Goal: Transaction & Acquisition: Purchase product/service

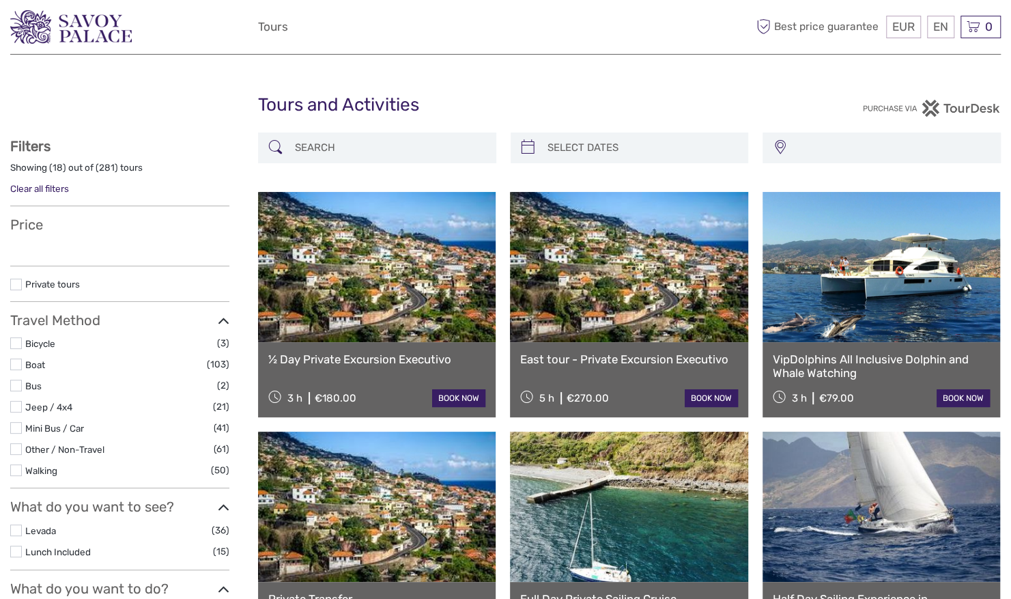
click at [102, 12] on img at bounding box center [71, 26] width 122 height 33
select select
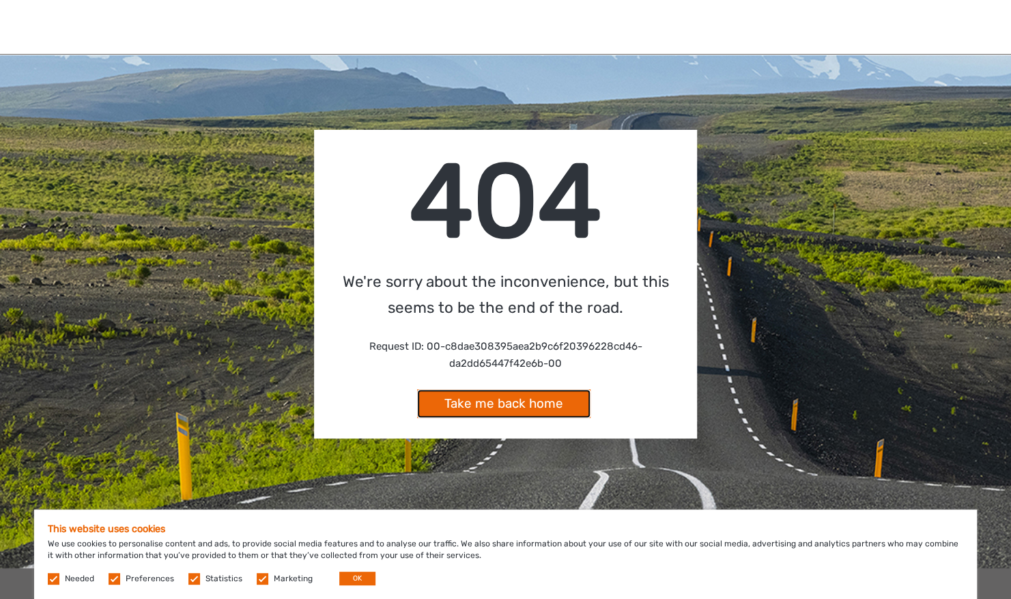
click at [528, 396] on link "Take me back home" at bounding box center [503, 403] width 173 height 29
click at [466, 407] on link "Take me back home" at bounding box center [503, 403] width 173 height 29
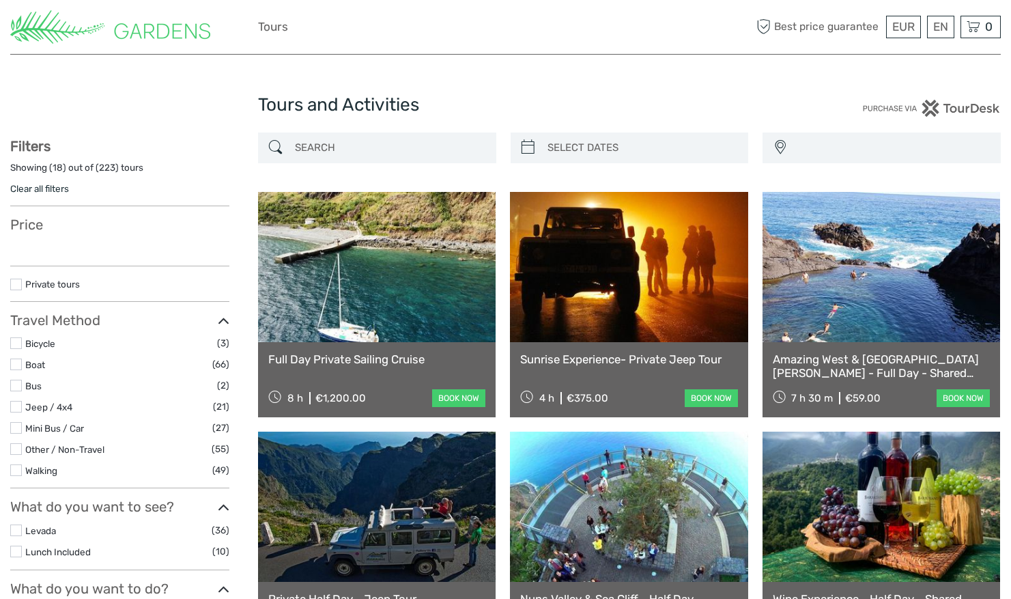
select select
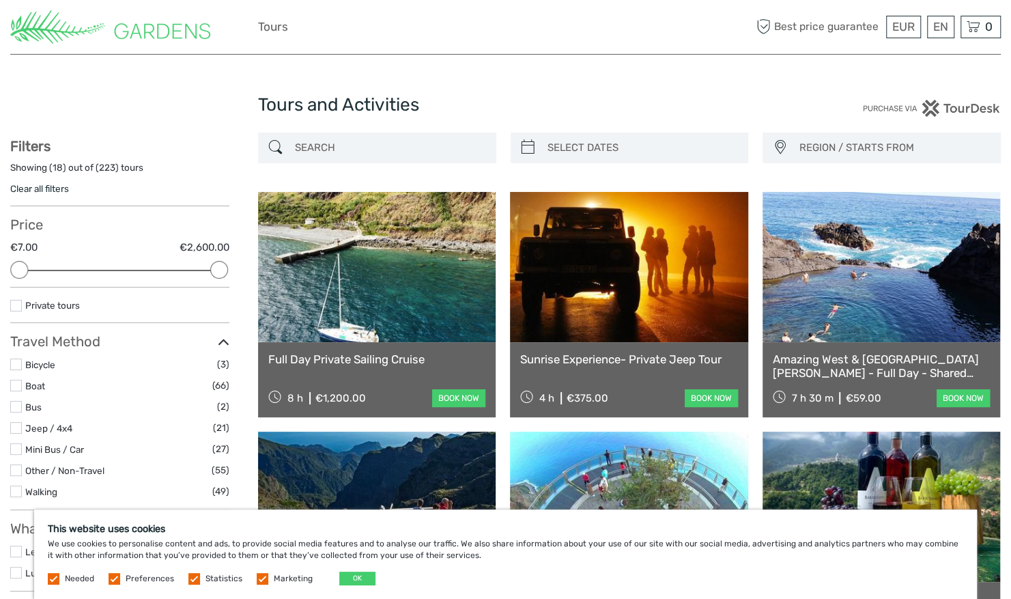
click at [467, 150] on input "search" at bounding box center [390, 148] width 200 height 24
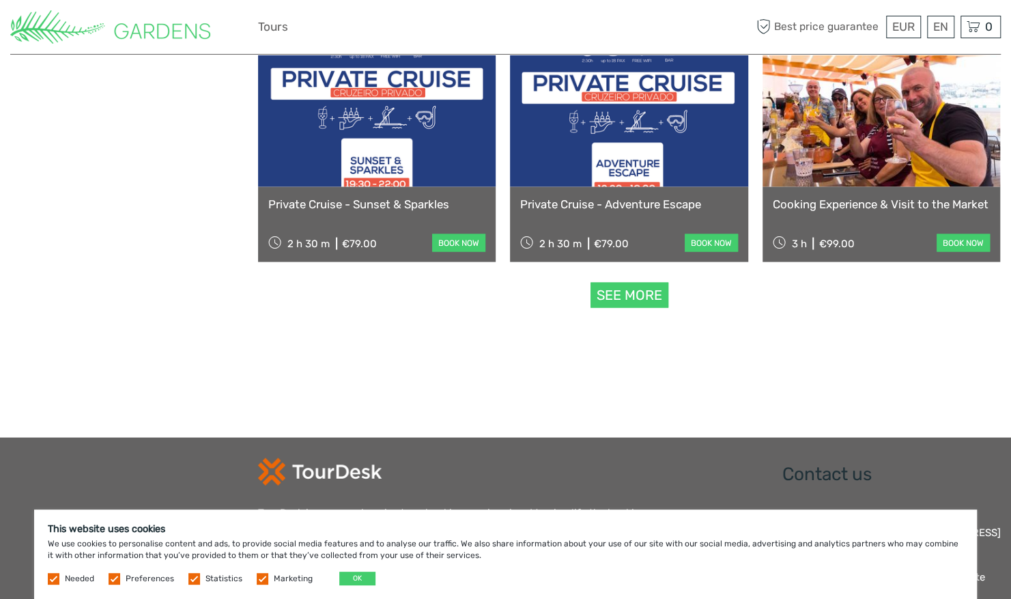
scroll to position [1394, 0]
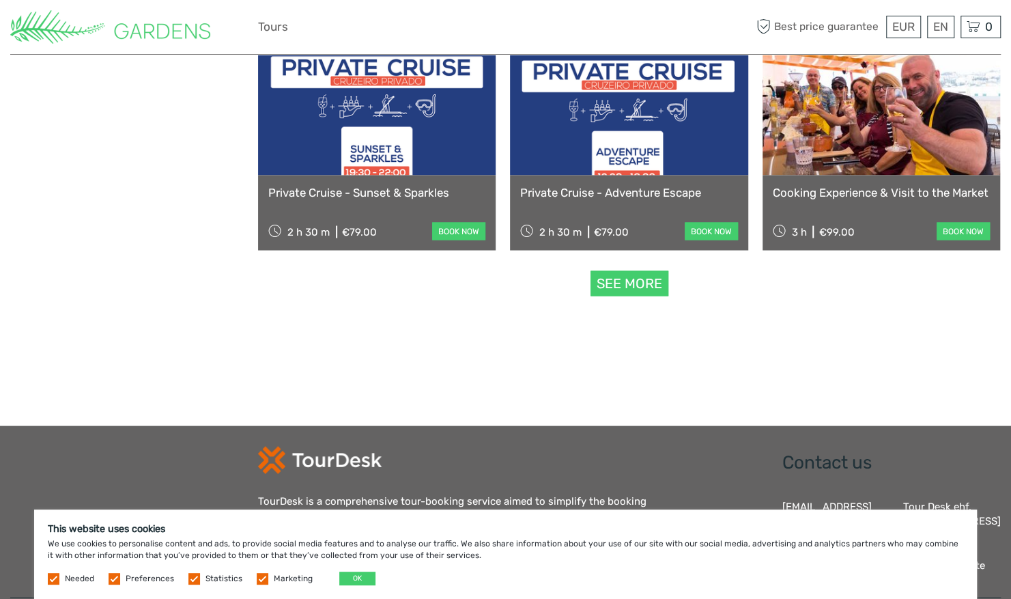
type input "wine"
click at [634, 285] on link "See more" at bounding box center [630, 282] width 78 height 25
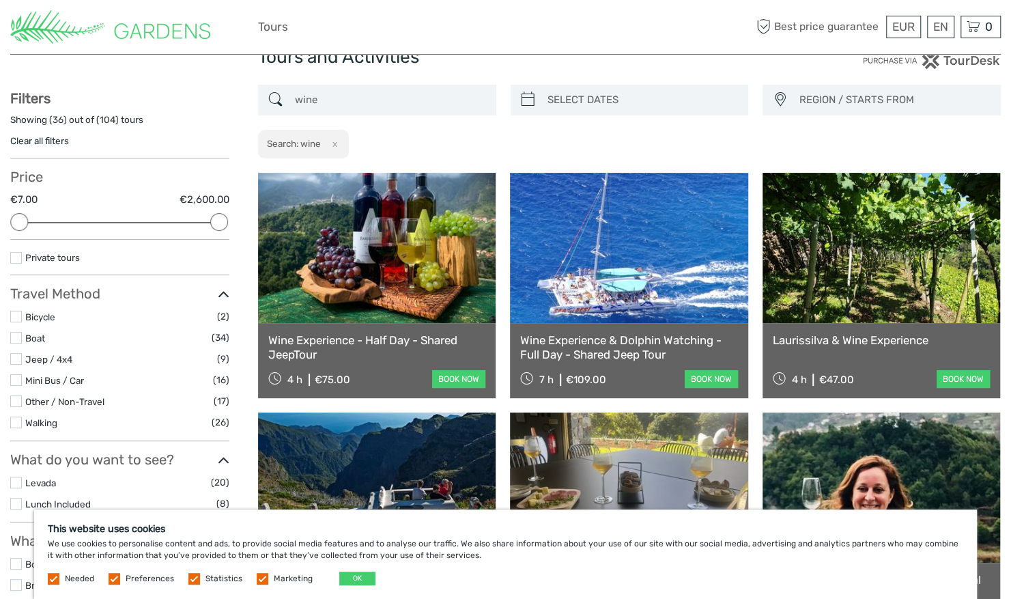
scroll to position [62, 0]
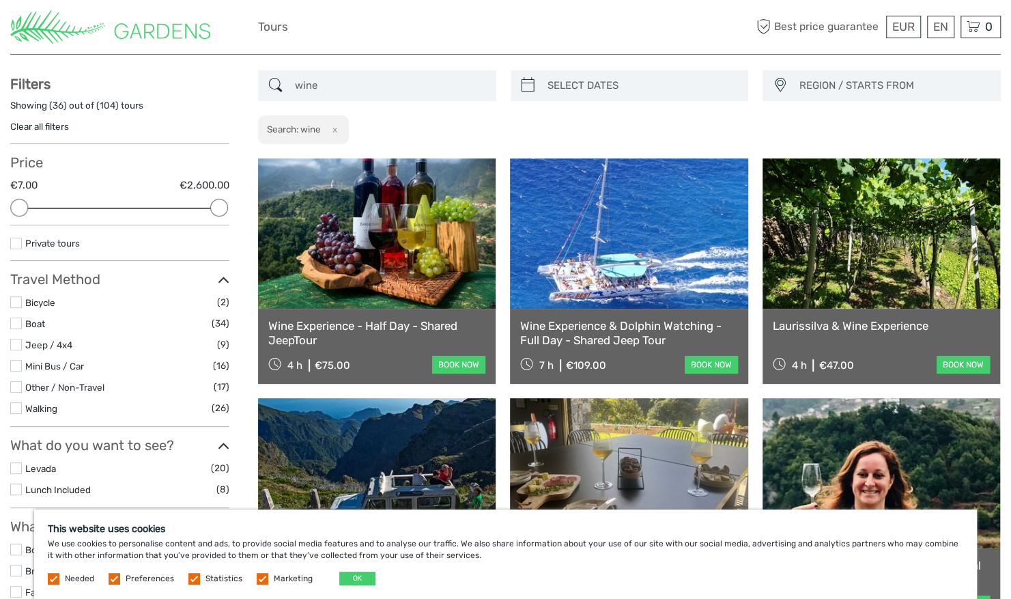
click at [955, 363] on link "book now" at bounding box center [963, 365] width 53 height 18
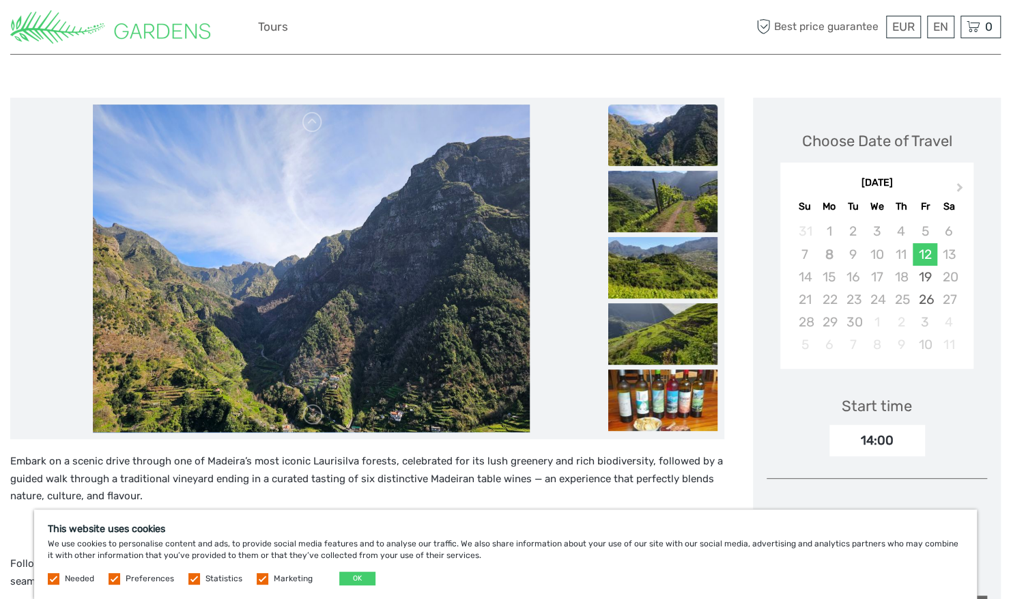
scroll to position [122, 0]
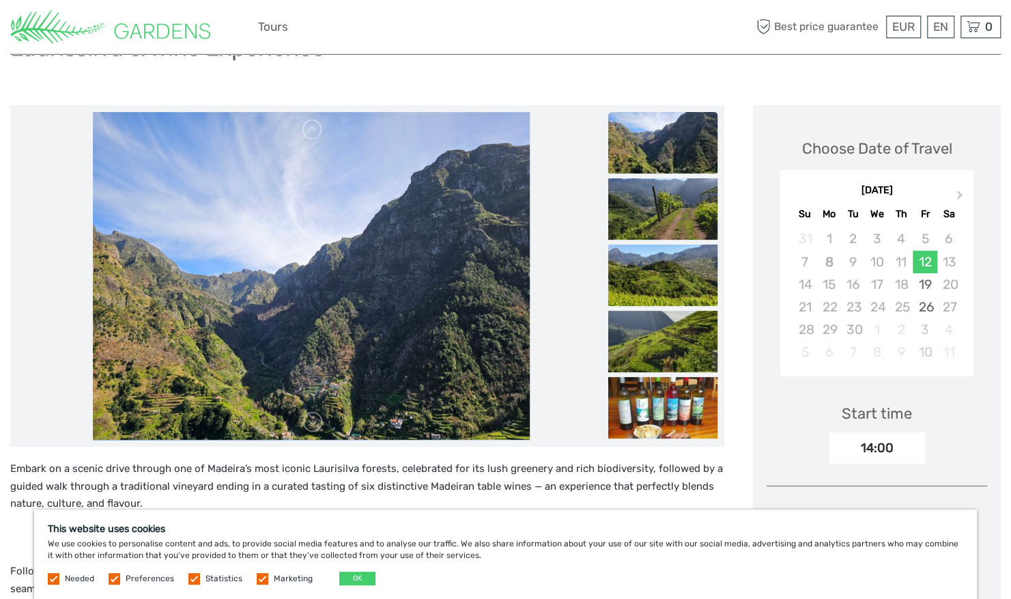
click at [664, 134] on img at bounding box center [662, 142] width 109 height 61
click at [382, 173] on img at bounding box center [311, 276] width 437 height 328
click at [665, 421] on img at bounding box center [662, 407] width 109 height 61
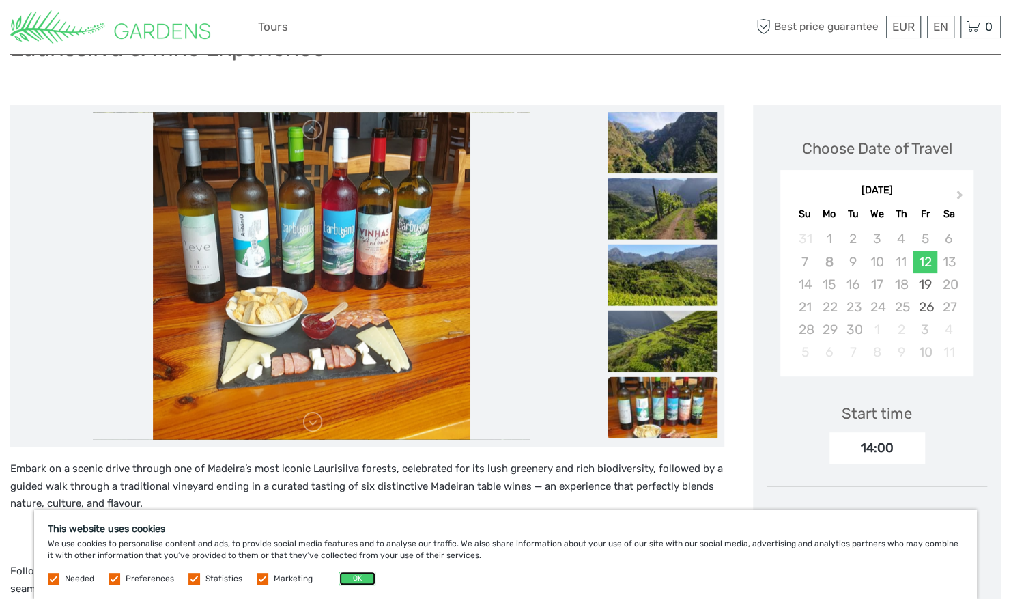
click at [356, 579] on button "OK" at bounding box center [357, 579] width 36 height 14
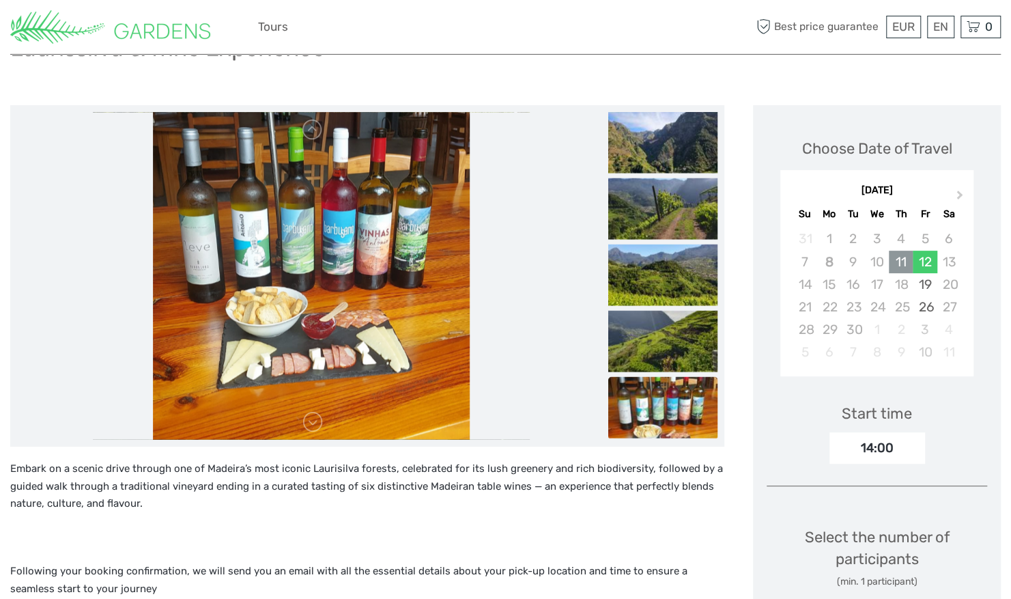
click at [904, 262] on div "11" at bounding box center [901, 262] width 24 height 23
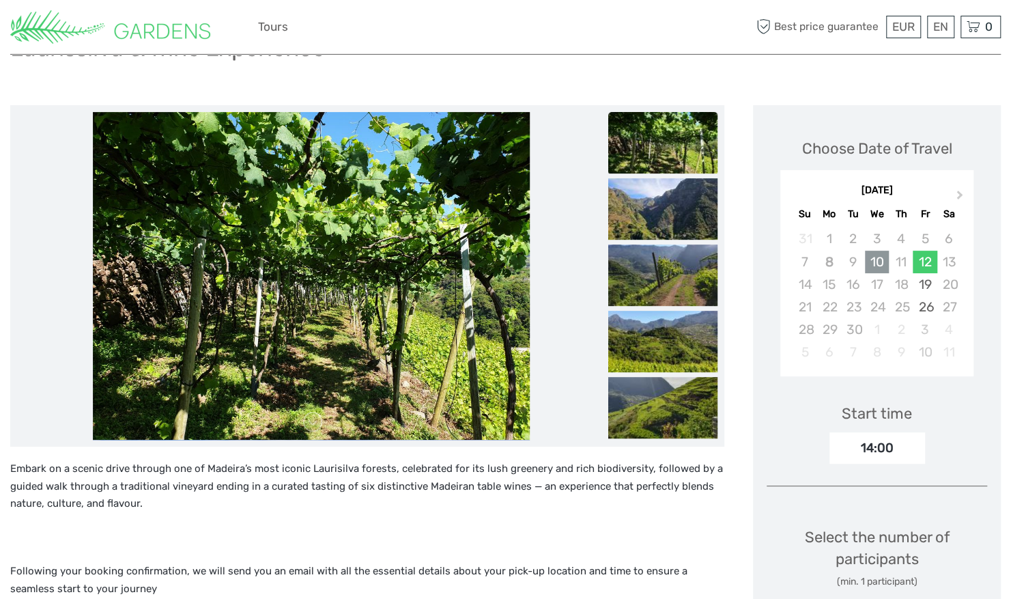
click at [876, 255] on div "10" at bounding box center [877, 262] width 24 height 23
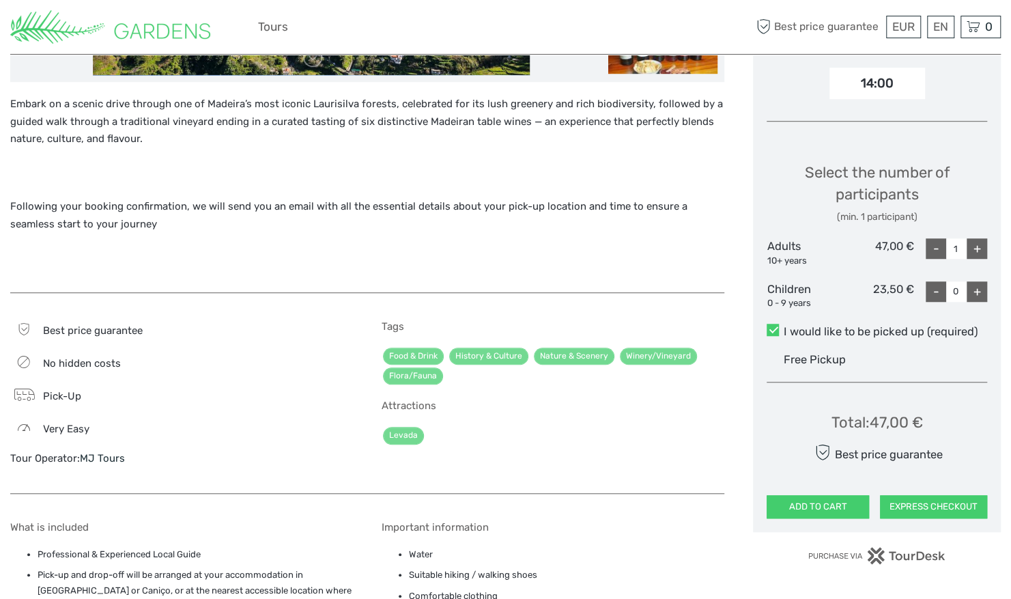
scroll to position [502, 0]
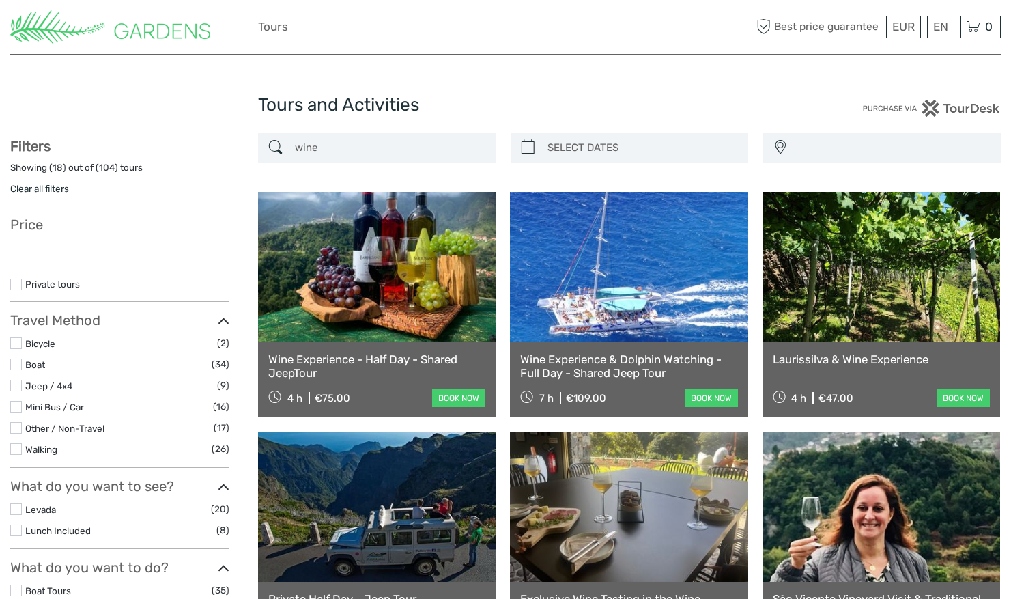
select select
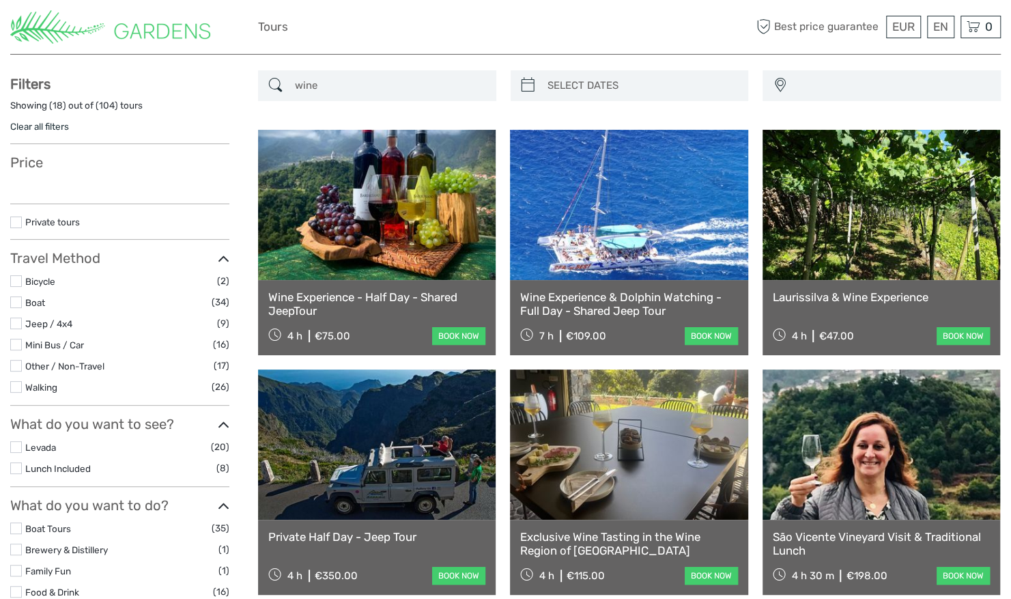
select select
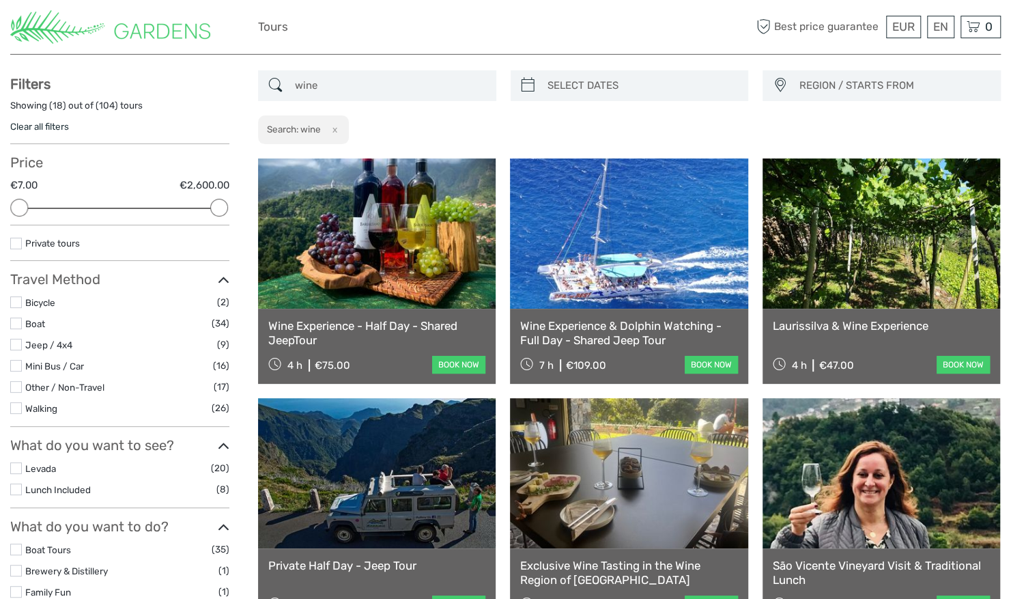
click at [307, 326] on link "Wine Experience - Half Day - Shared JeepTour" at bounding box center [376, 333] width 217 height 28
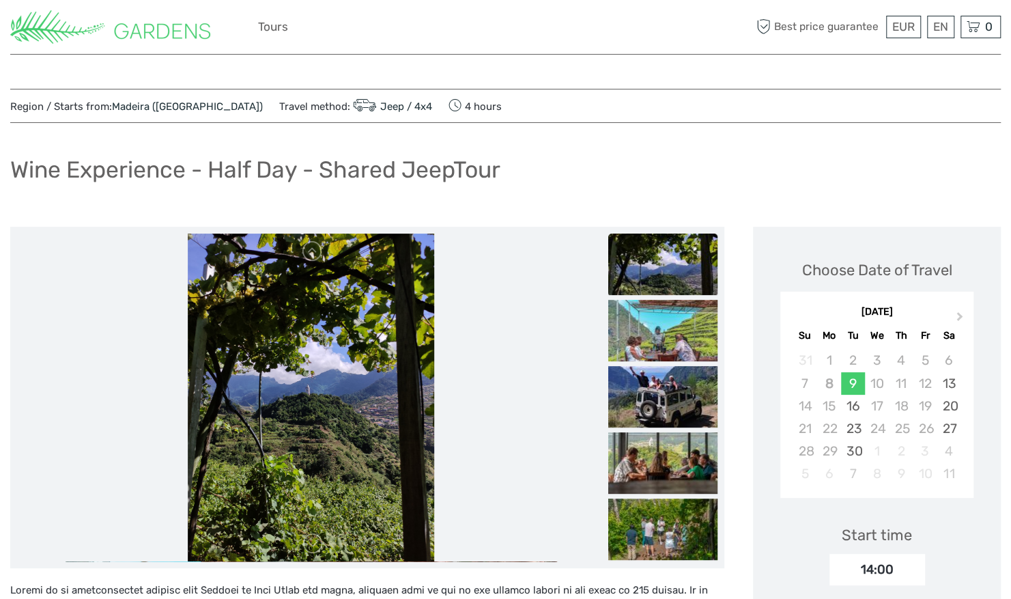
click at [264, 337] on img at bounding box center [311, 398] width 246 height 328
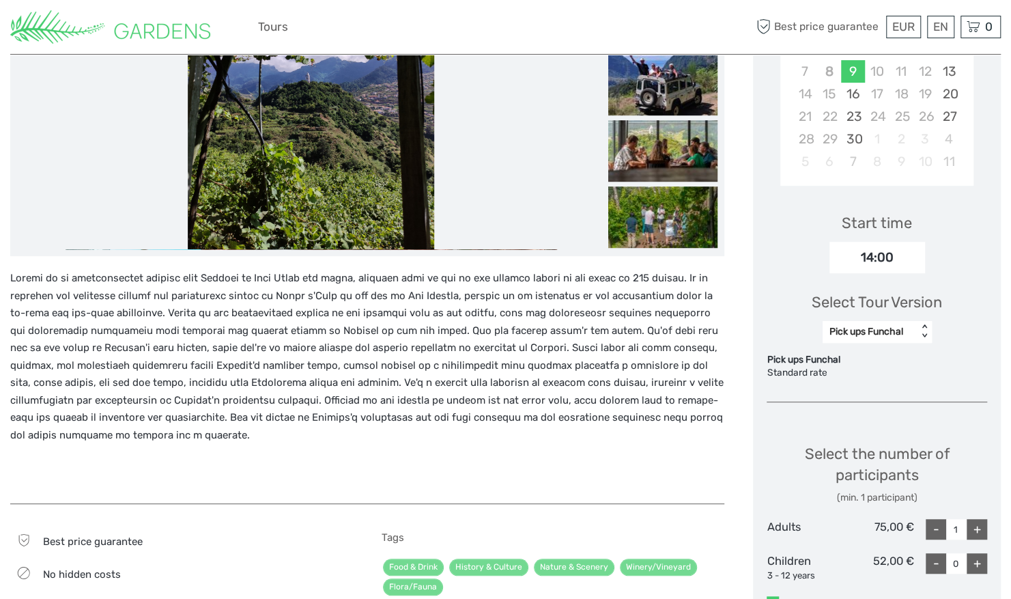
scroll to position [309, 0]
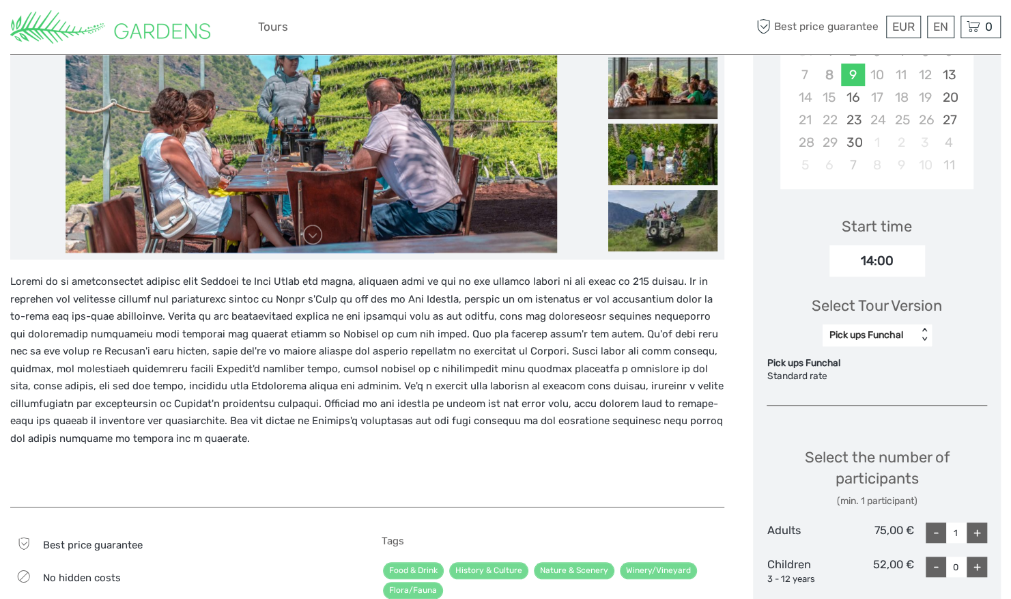
click at [381, 191] on img at bounding box center [312, 89] width 492 height 328
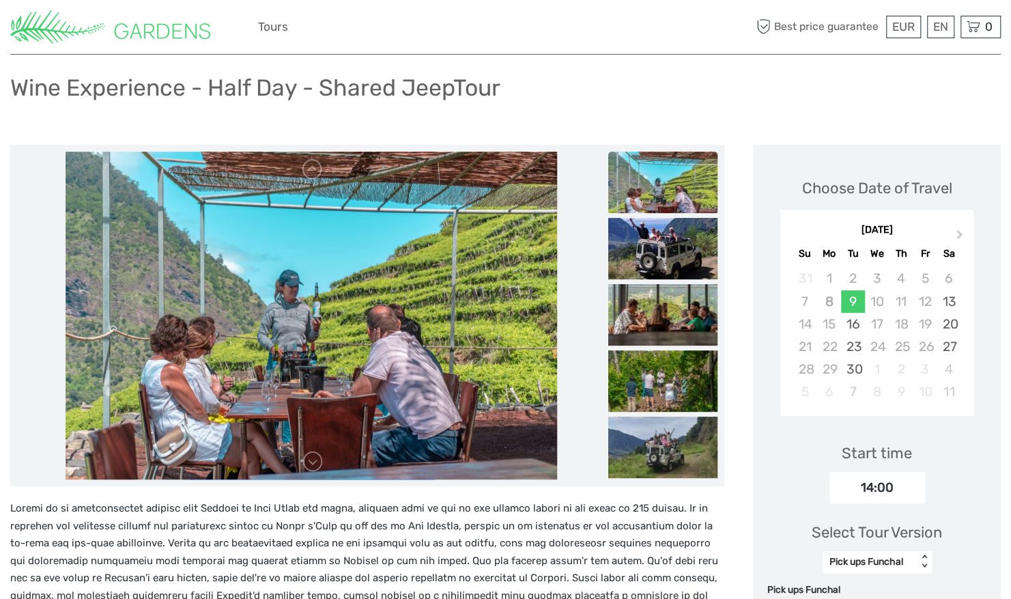
scroll to position [87, 0]
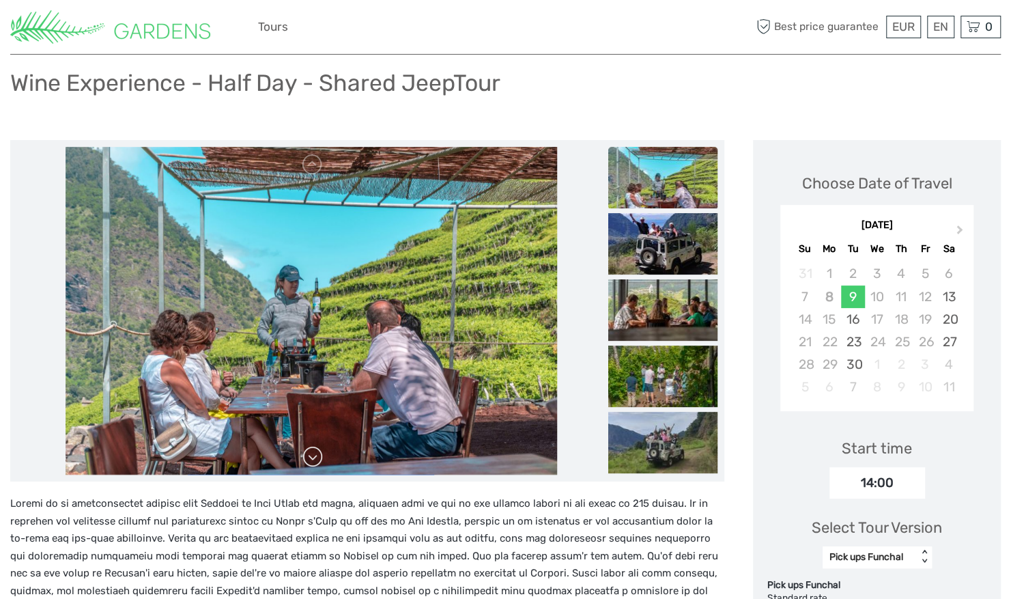
click at [309, 451] on link at bounding box center [313, 457] width 22 height 22
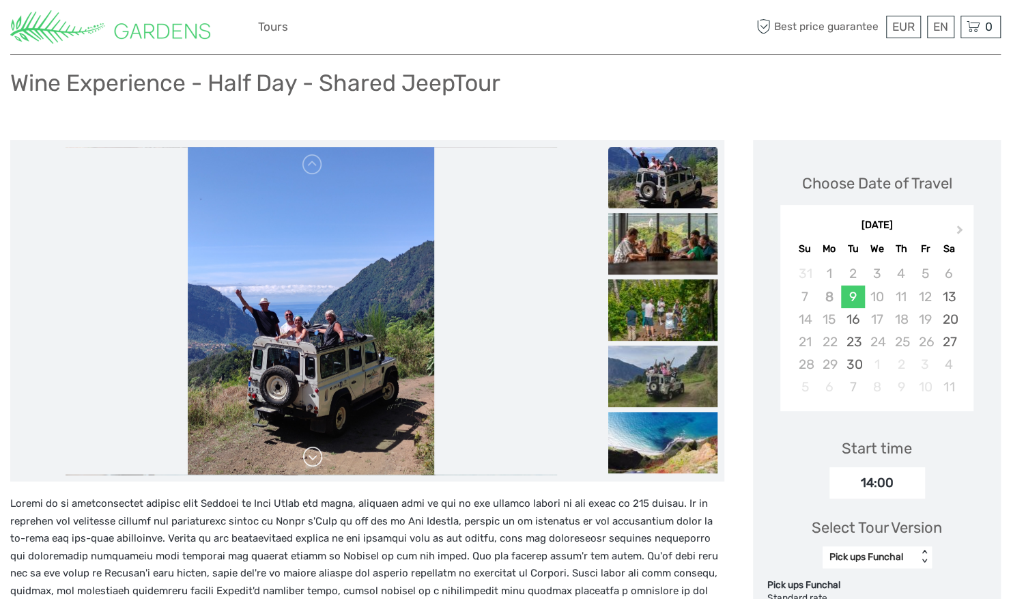
click at [309, 451] on link at bounding box center [313, 457] width 22 height 22
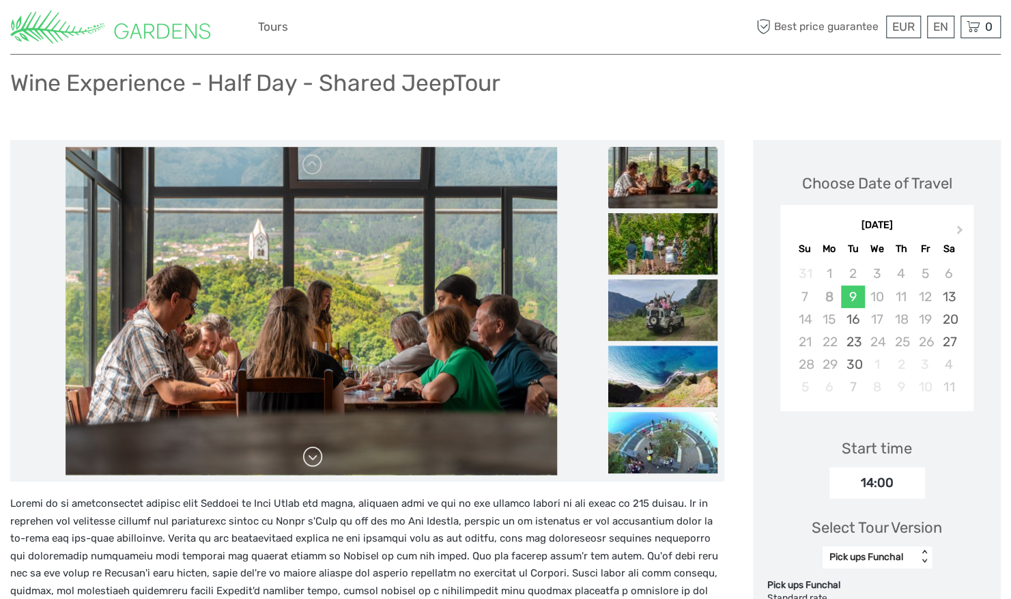
click at [309, 451] on link at bounding box center [313, 457] width 22 height 22
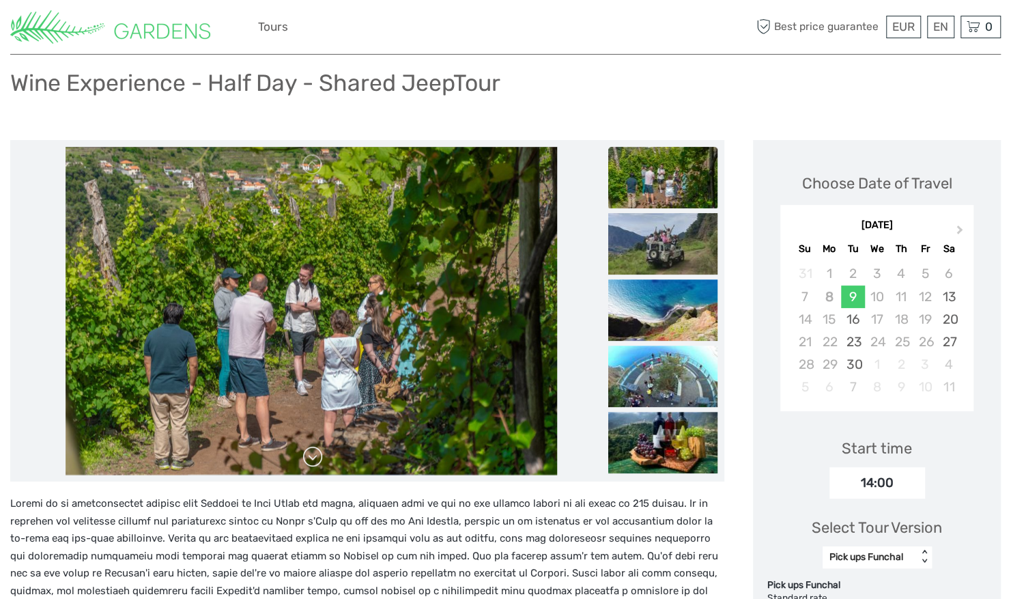
click at [309, 451] on link at bounding box center [313, 457] width 22 height 22
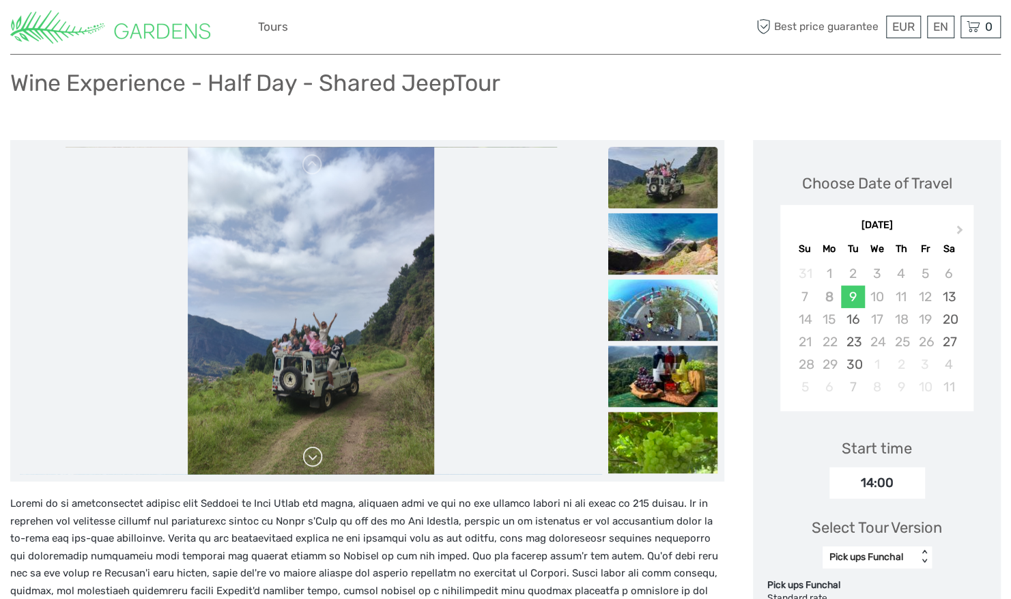
click at [309, 451] on link at bounding box center [313, 457] width 22 height 22
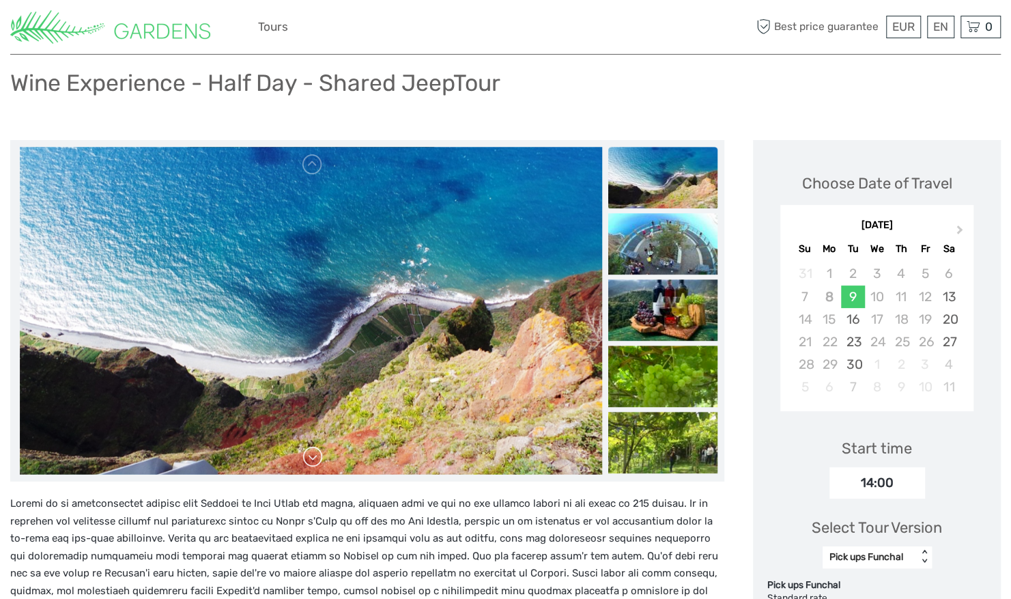
click at [309, 451] on link at bounding box center [313, 457] width 22 height 22
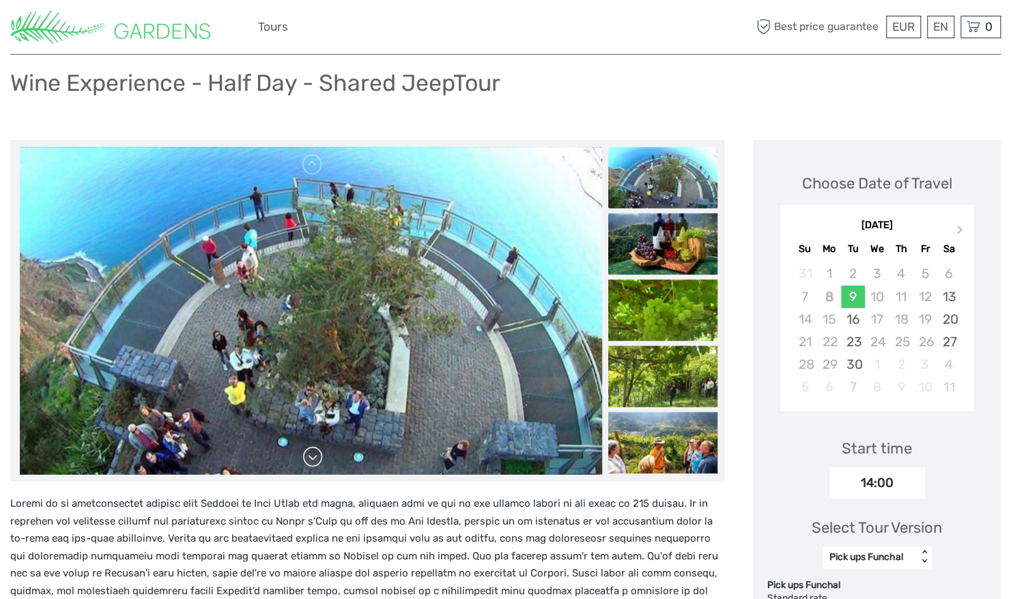
click at [309, 451] on link at bounding box center [313, 457] width 22 height 22
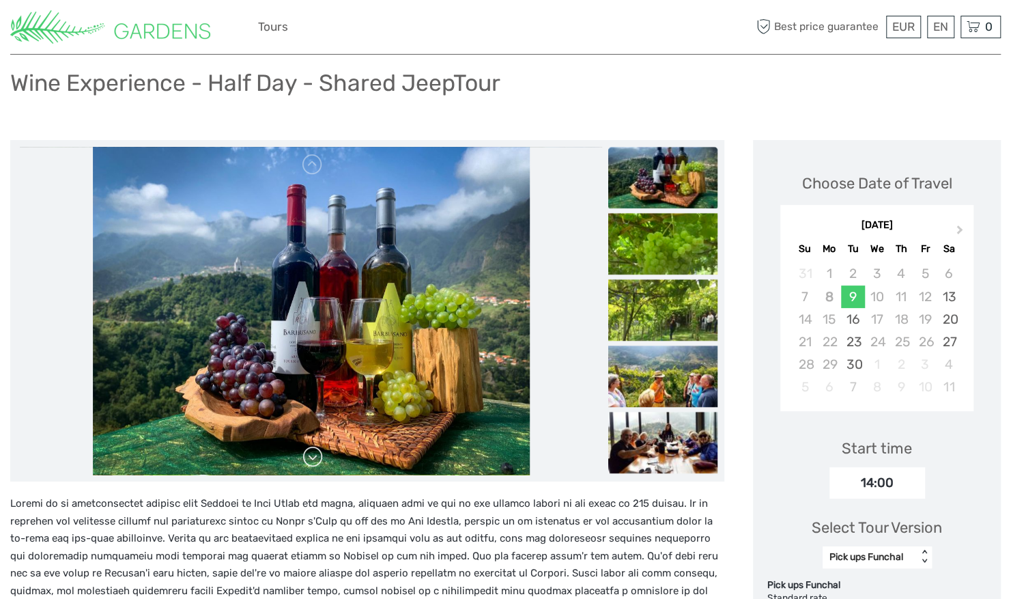
click at [309, 451] on link at bounding box center [313, 457] width 22 height 22
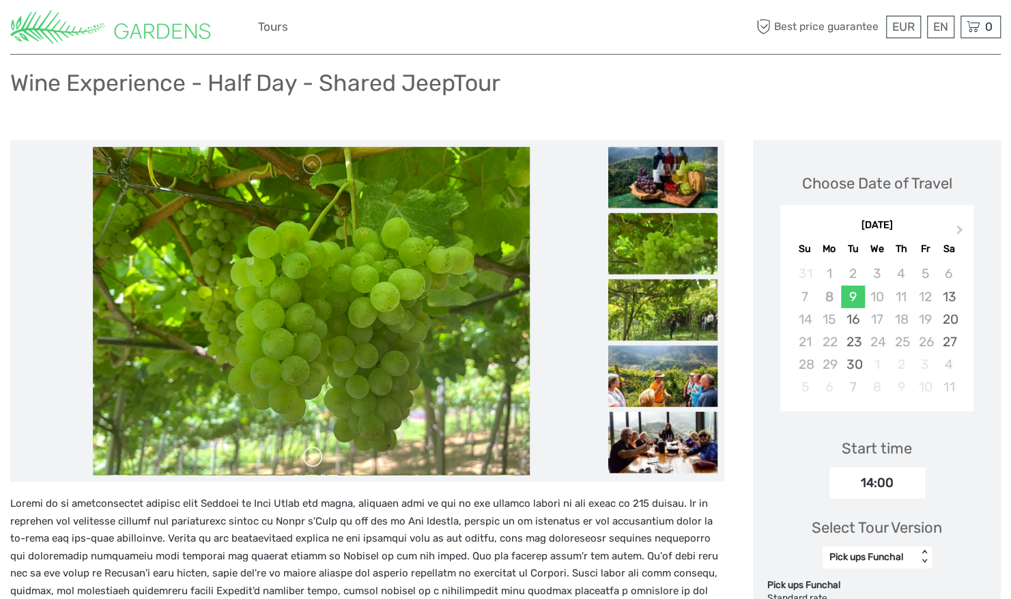
click at [309, 451] on link at bounding box center [313, 457] width 22 height 22
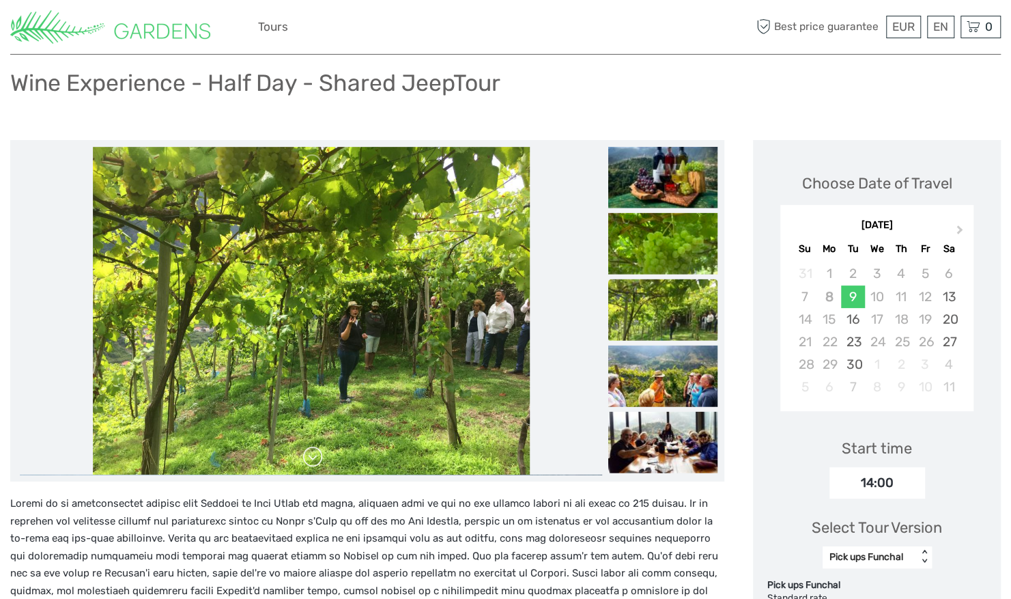
click at [309, 451] on link at bounding box center [313, 457] width 22 height 22
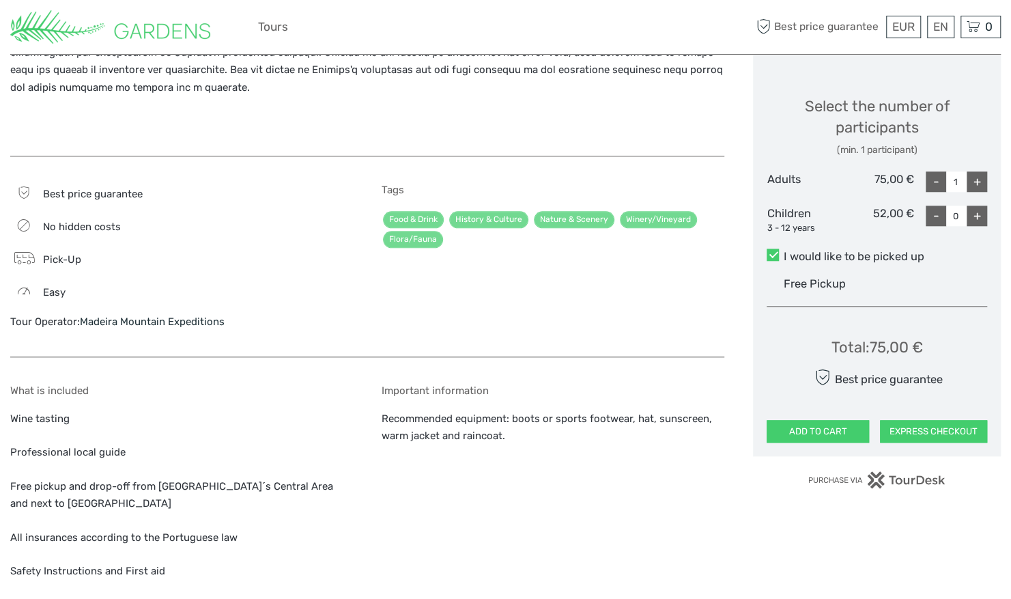
scroll to position [663, 0]
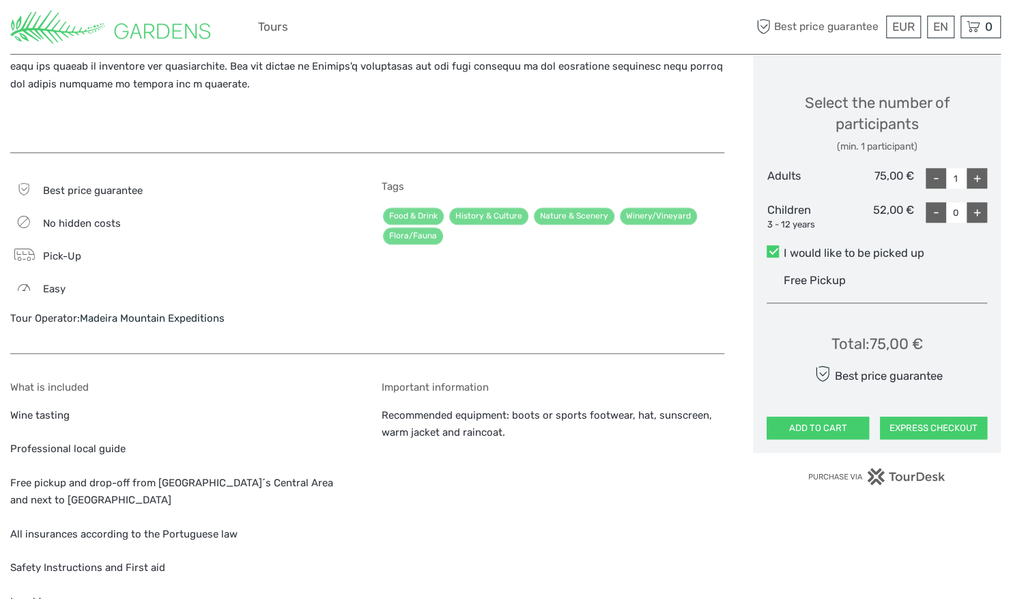
click at [979, 171] on div "+" at bounding box center [977, 178] width 20 height 20
type input "2"
click at [815, 425] on button "ADD TO CART" at bounding box center [818, 428] width 102 height 23
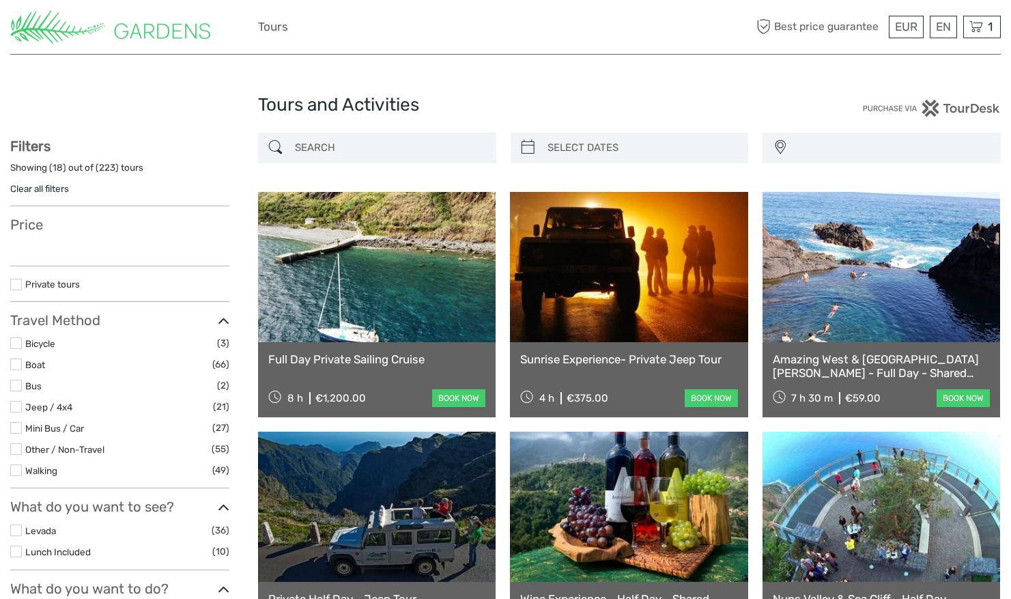
select select
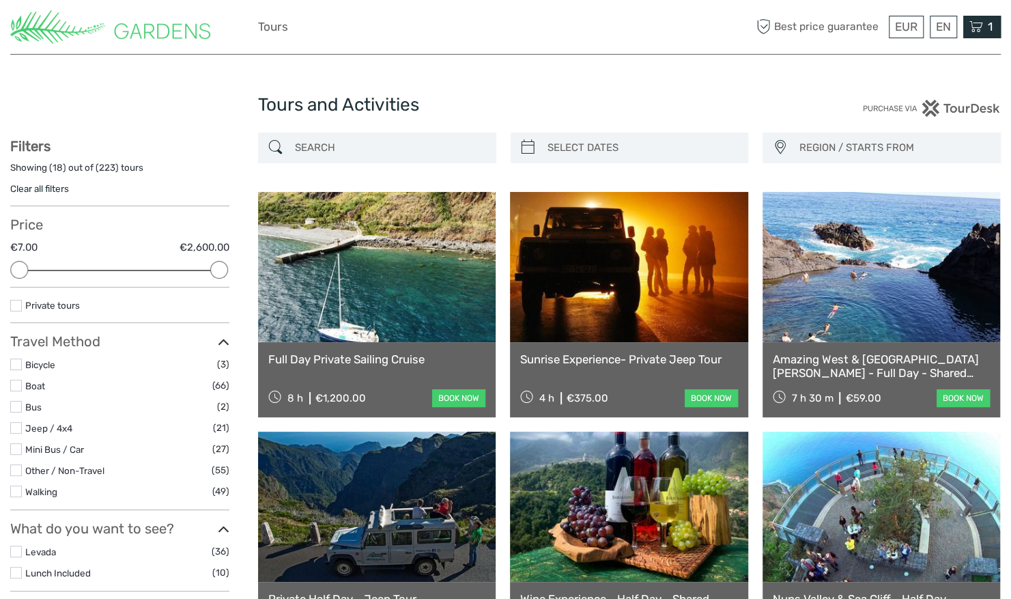
click at [978, 33] on icon at bounding box center [977, 26] width 14 height 17
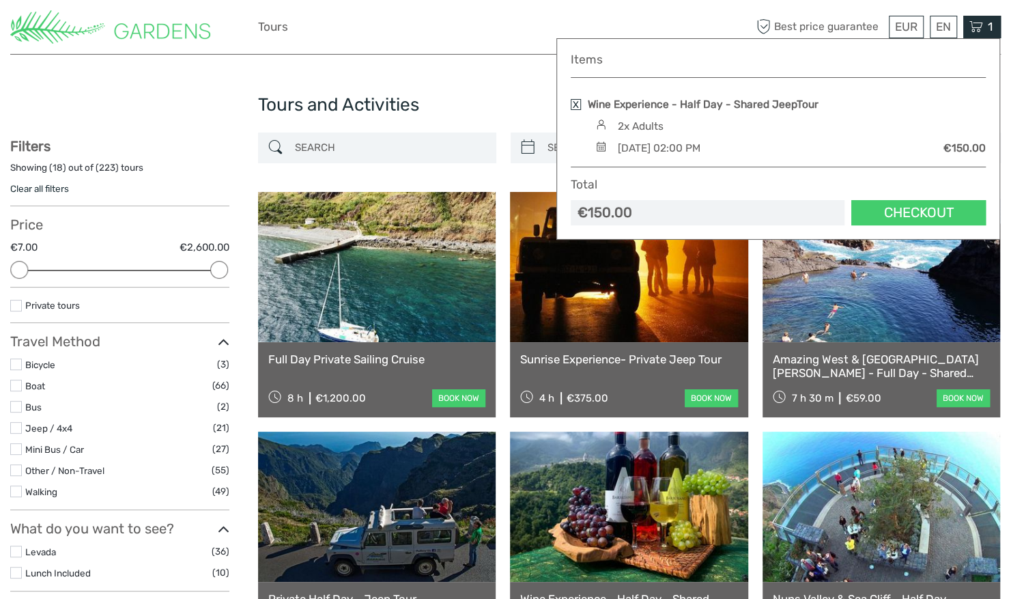
click at [927, 201] on link "Checkout" at bounding box center [919, 212] width 135 height 25
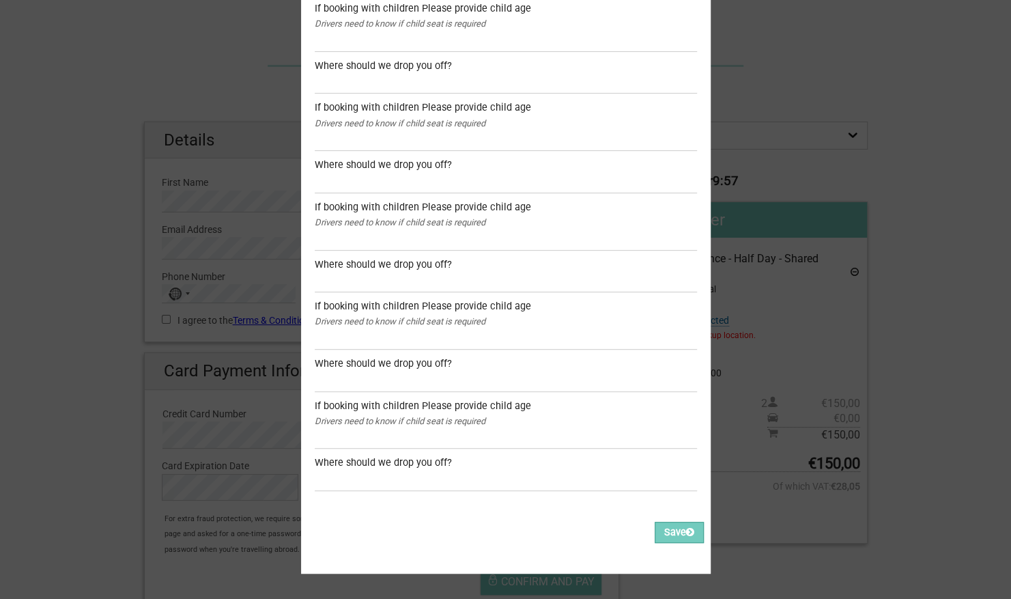
scroll to position [247, 0]
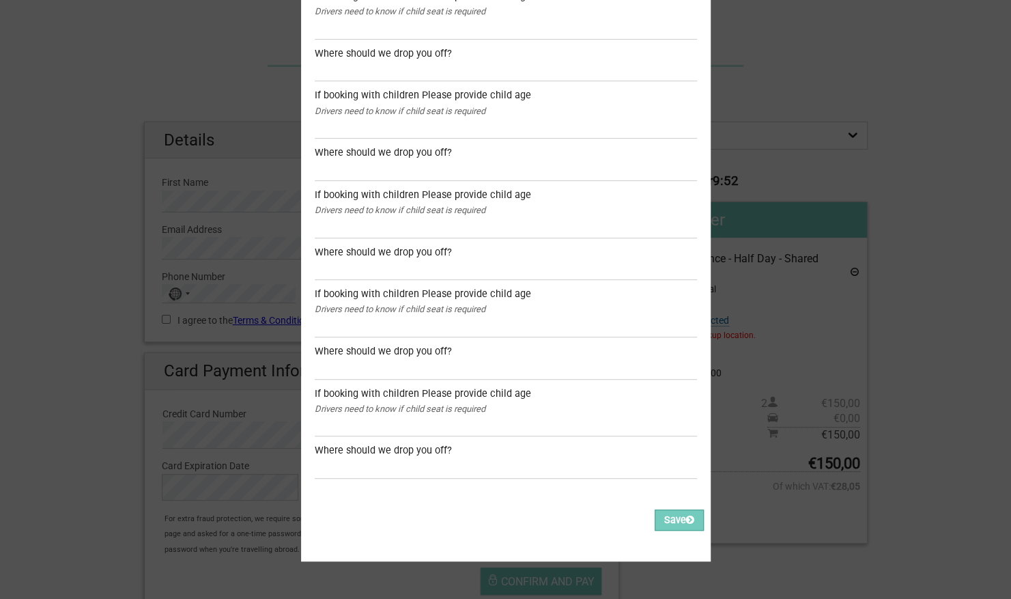
click at [846, 407] on div "Before we proceed, we need to ask you a few additional questions: Wine Experien…" at bounding box center [505, 299] width 1011 height 599
click at [674, 509] on button "Save" at bounding box center [679, 519] width 49 height 21
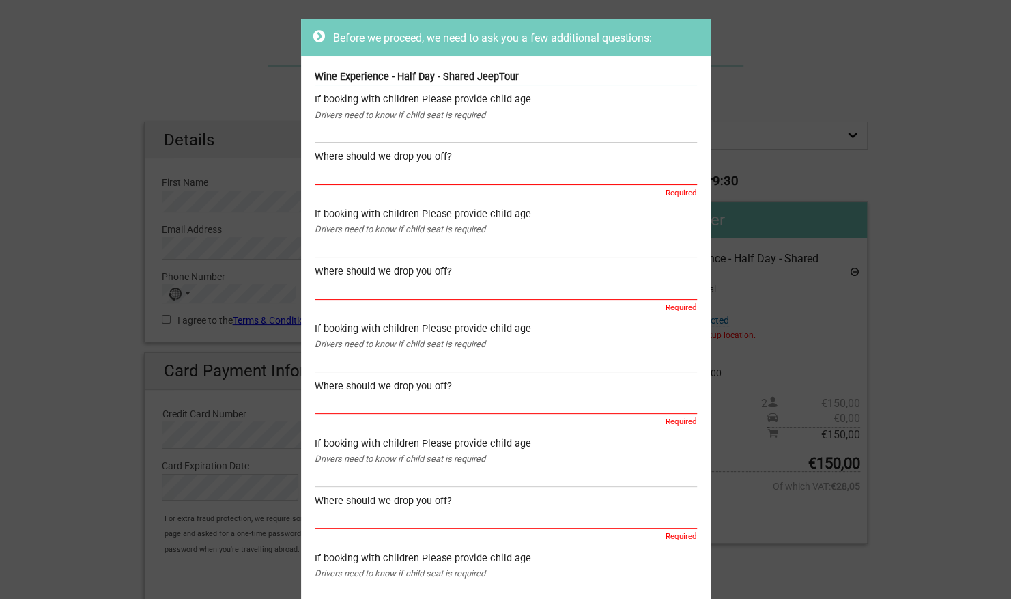
scroll to position [29, 0]
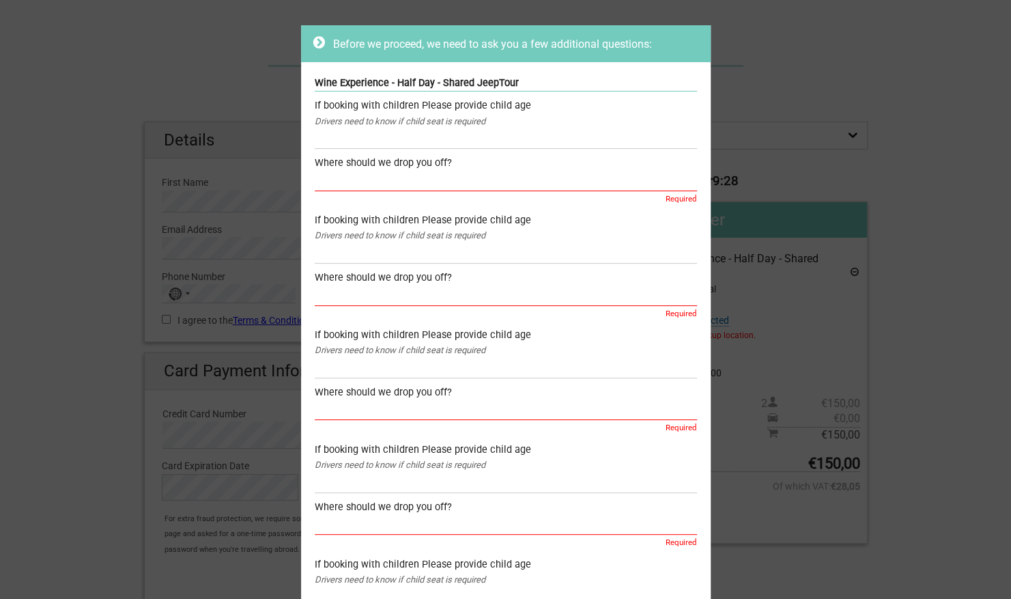
click at [379, 184] on input "text" at bounding box center [506, 181] width 382 height 20
type input "Tui Blue Madeira Gardens"
click at [403, 302] on input "text" at bounding box center [506, 295] width 382 height 20
drag, startPoint x: 417, startPoint y: 178, endPoint x: 306, endPoint y: 189, distance: 111.9
click at [306, 189] on div "Wine Experience - Half Day - Shared JeepTour If booking with children Please pr…" at bounding box center [506, 429] width 410 height 735
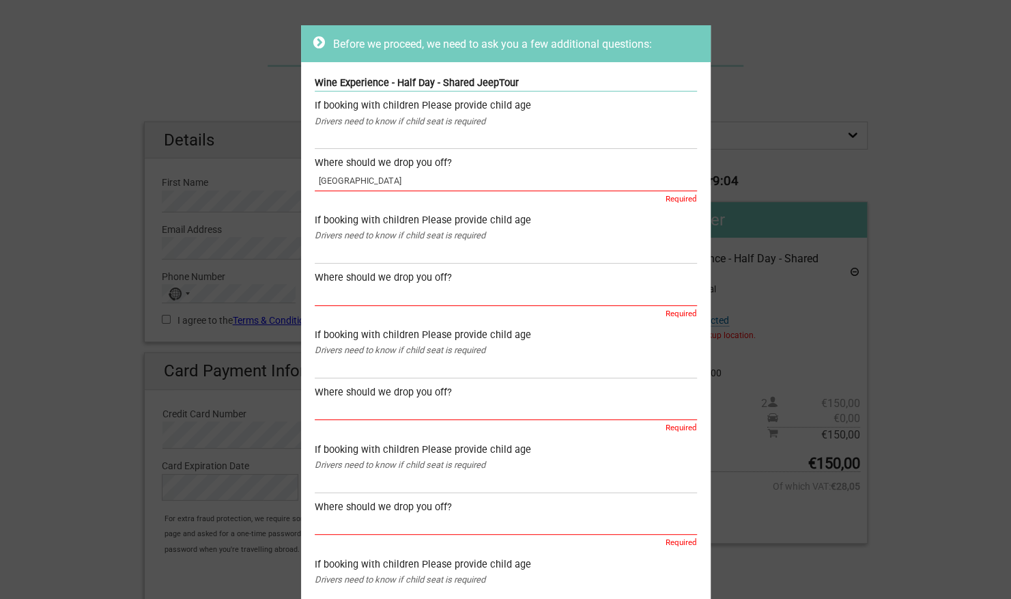
click at [371, 288] on input "text" at bounding box center [506, 295] width 382 height 20
paste input "Tui Blue Madeira Gardens"
type input "Tui Blue Madeira Gardens"
click at [363, 417] on input "text" at bounding box center [506, 410] width 382 height 20
paste input "Tui Blue Madeira Gardens"
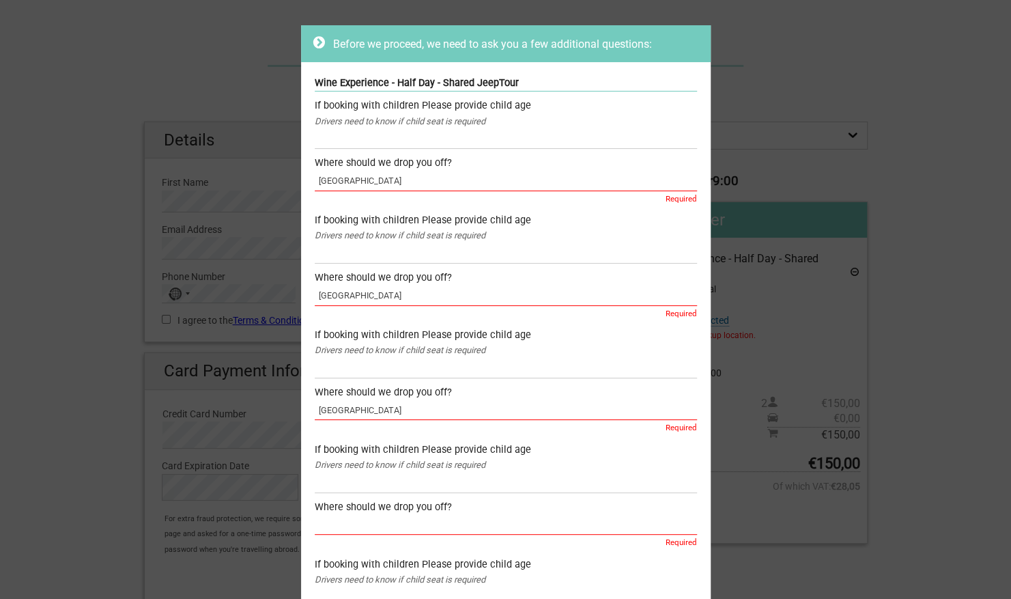
type input "Tui Blue Madeira Gardens"
click at [366, 520] on input "text" at bounding box center [506, 525] width 382 height 20
paste input "Tui Blue Madeira Gardens"
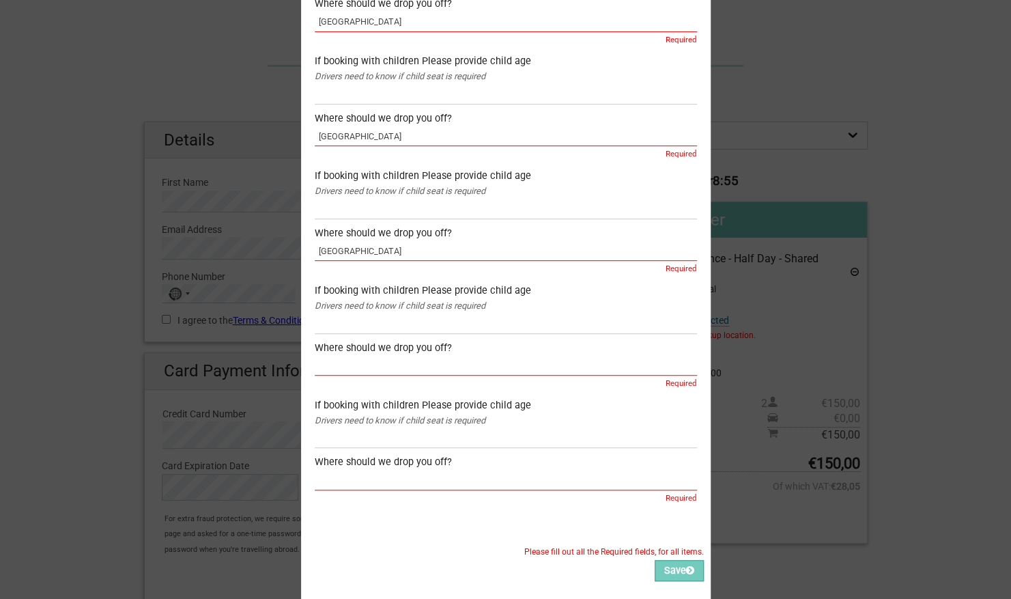
scroll to position [356, 0]
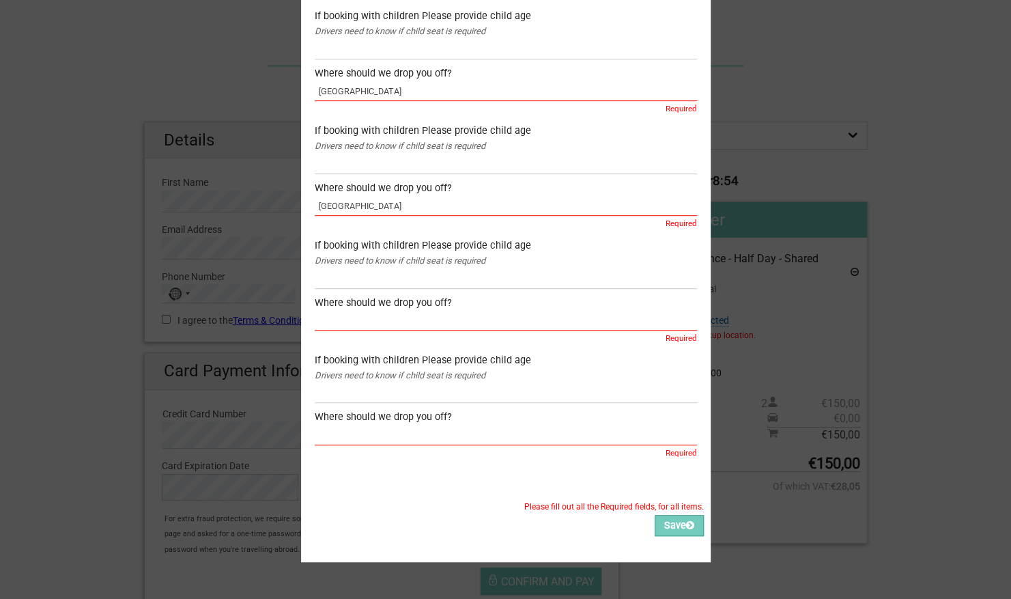
type input "Tui Blue Madeira Gardens"
click at [514, 314] on input "text" at bounding box center [506, 321] width 382 height 20
paste input "Tui Blue Madeira Gardens"
type input "Tui Blue Madeira Gardens"
click at [434, 427] on input "text" at bounding box center [506, 435] width 382 height 20
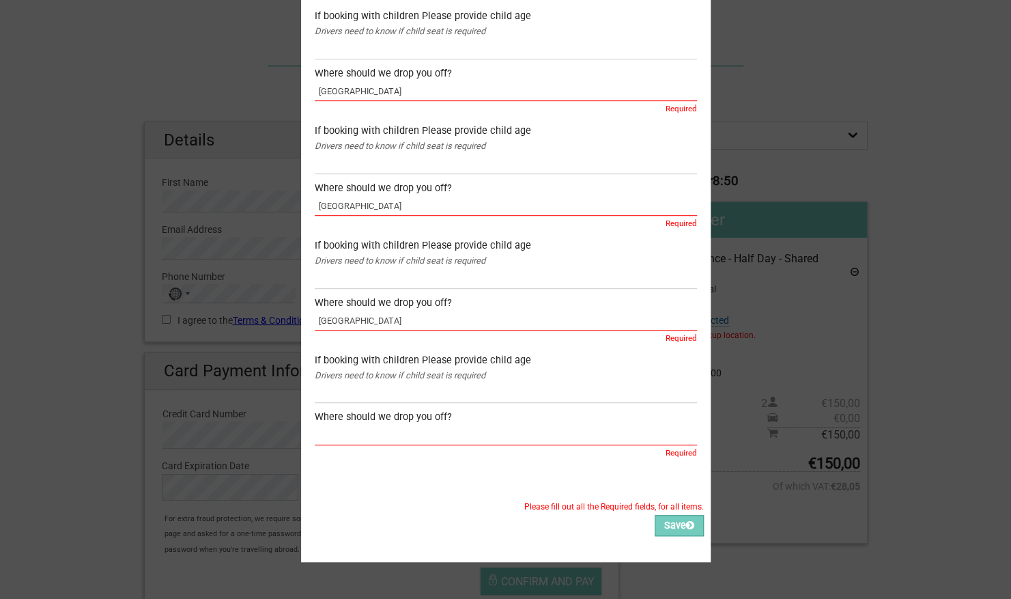
paste input "Tui Blue Madeira Gardens"
type input "Tui Blue Madeira Gardens"
click at [689, 518] on button "Save" at bounding box center [679, 525] width 49 height 21
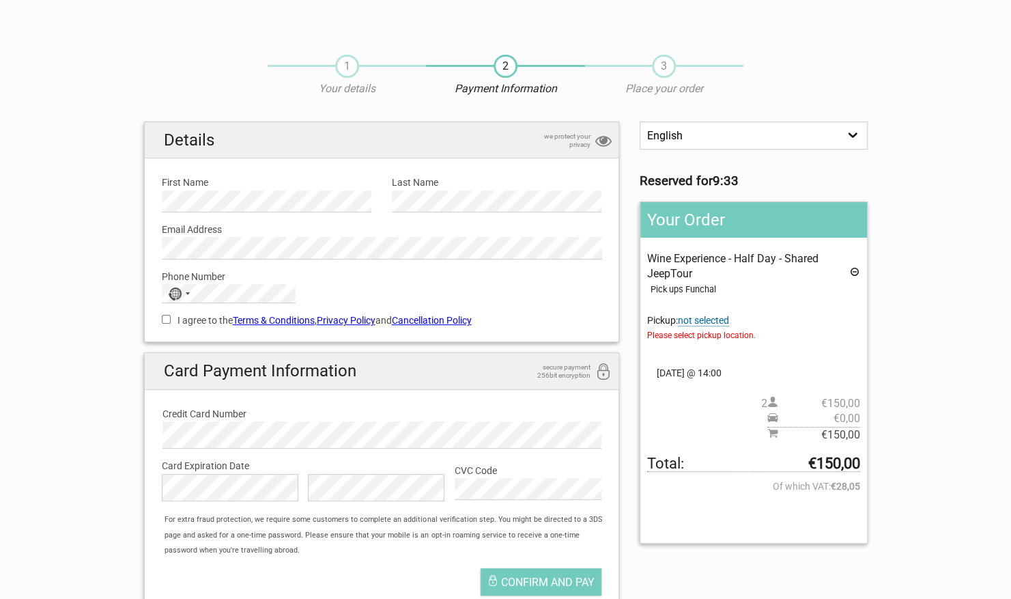
click at [272, 227] on label "Email Address" at bounding box center [382, 229] width 440 height 15
click at [165, 320] on input "I agree to the Terms & Conditions , Privacy Policy and Cancellation Policy" at bounding box center [166, 319] width 9 height 9
checkbox input "true"
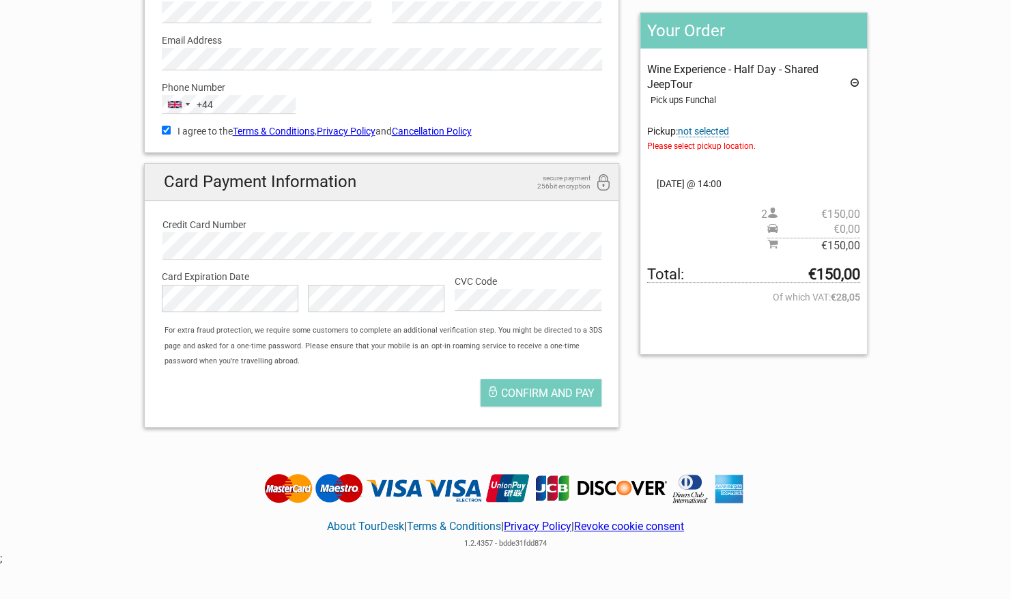
scroll to position [234, 0]
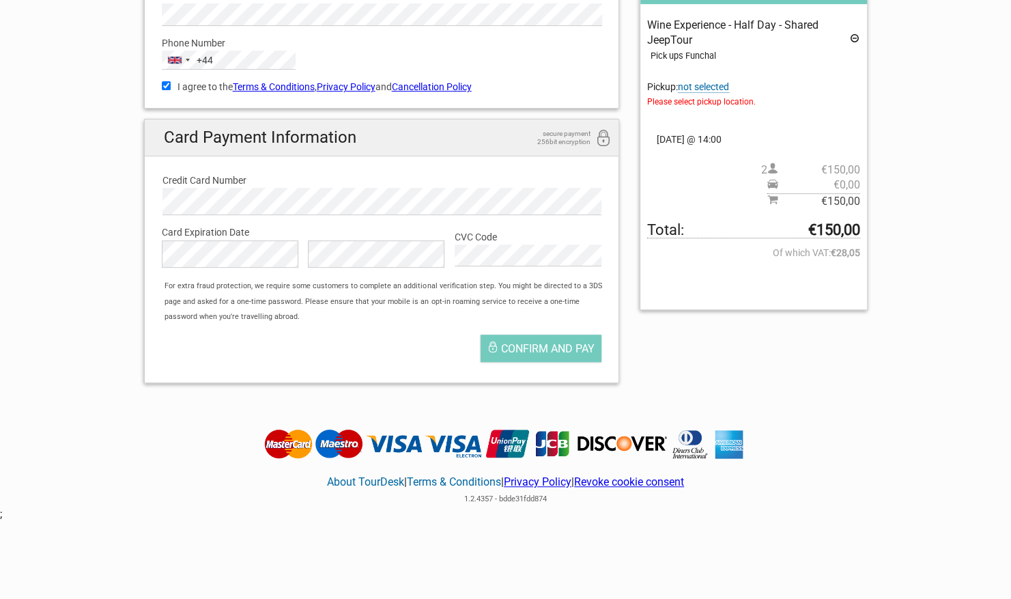
click at [380, 345] on div "Confirm and pay" at bounding box center [382, 352] width 461 height 48
click at [522, 343] on span "Confirm and pay" at bounding box center [548, 348] width 94 height 13
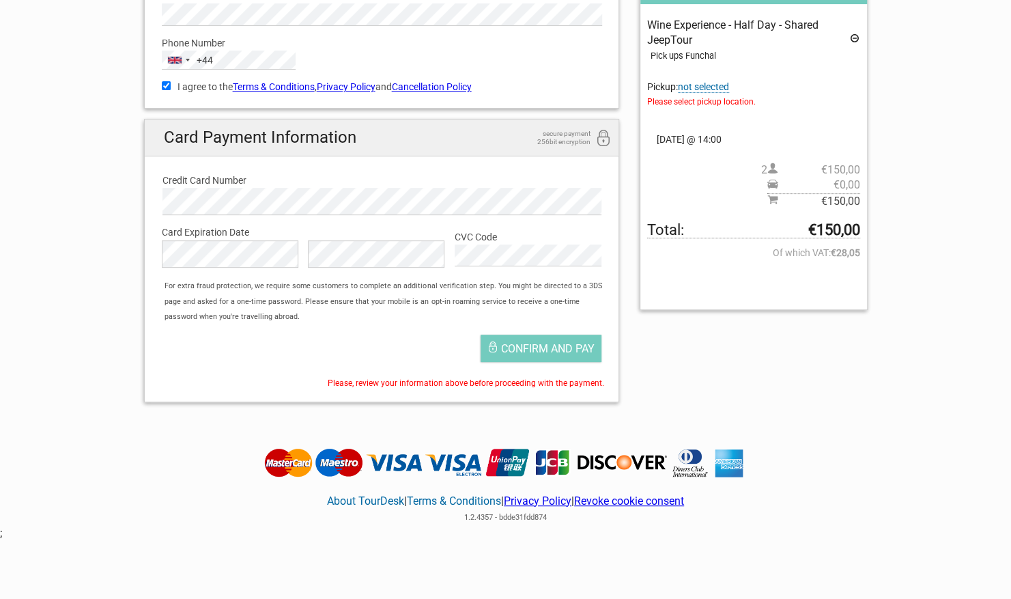
click at [699, 86] on span "not selected" at bounding box center [703, 87] width 51 height 12
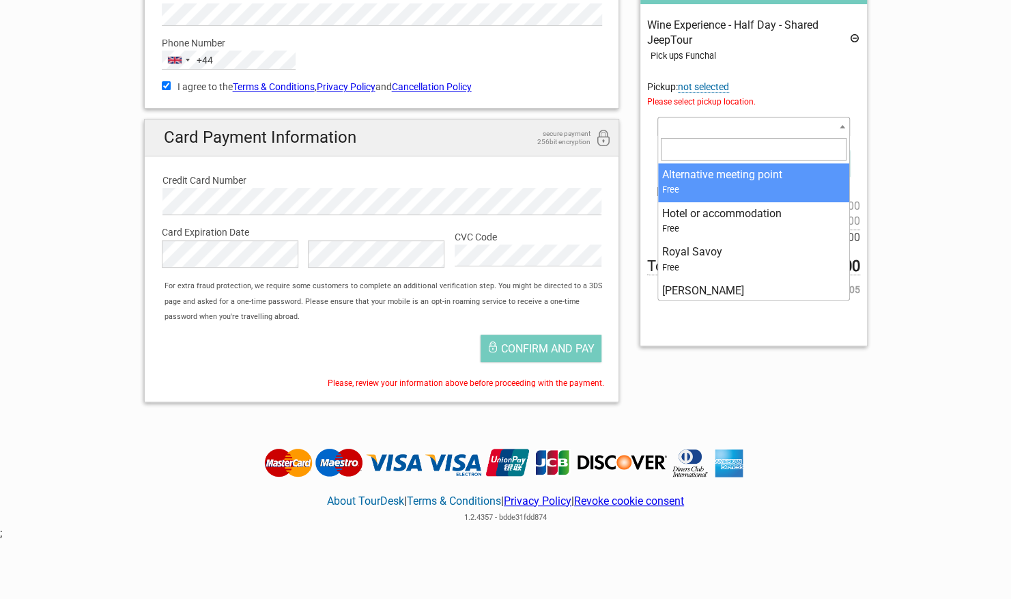
click at [689, 128] on span at bounding box center [754, 126] width 192 height 19
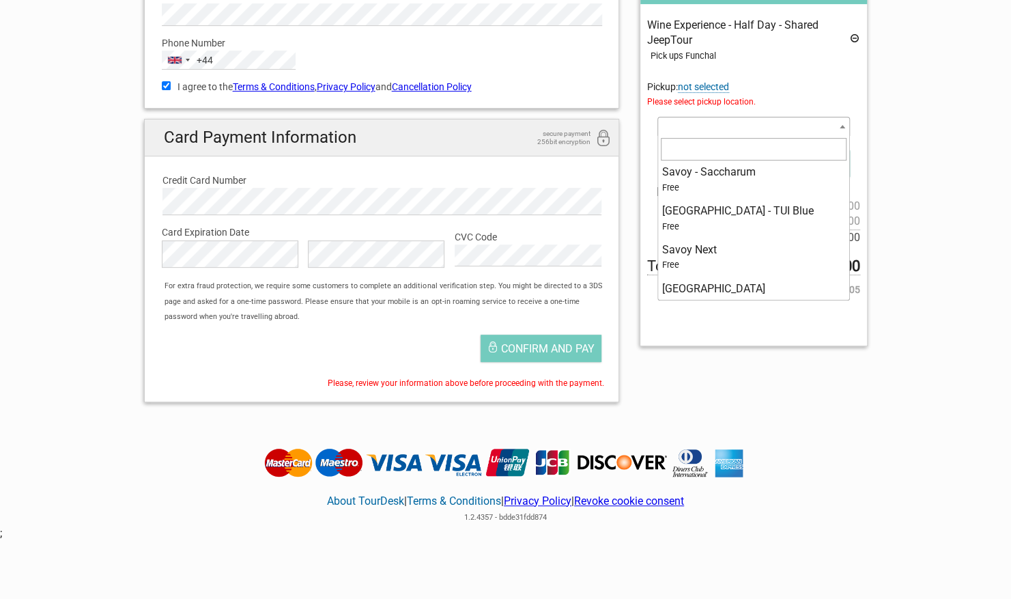
scroll to position [171, 0]
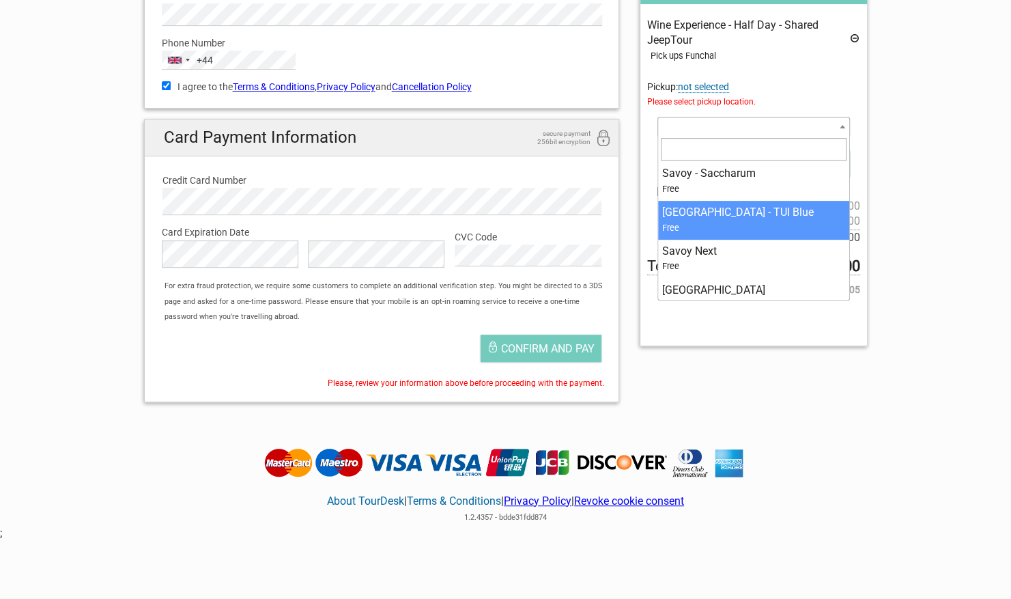
select select "1153879"
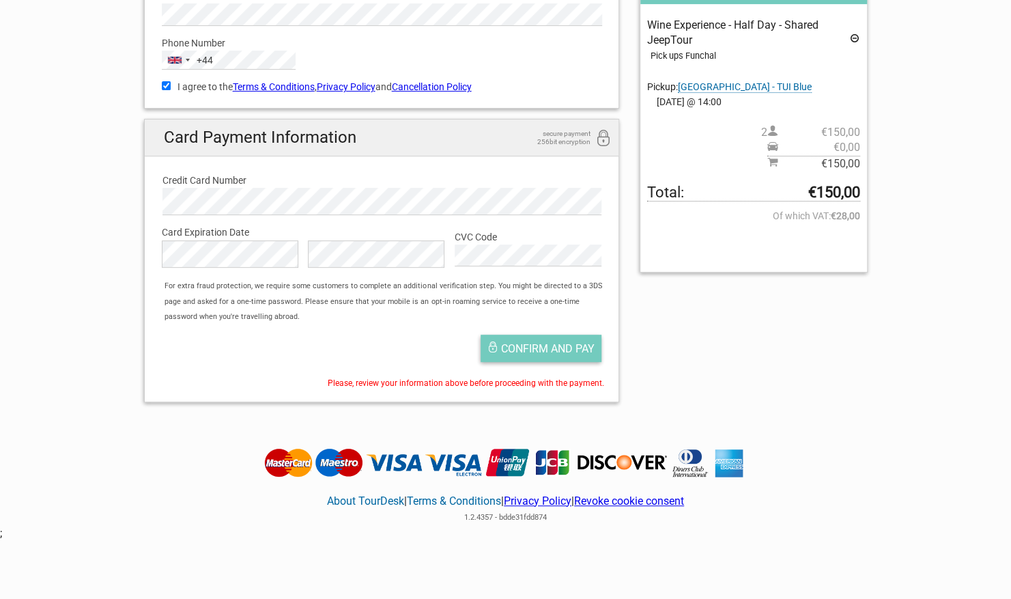
click at [566, 350] on span "Confirm and pay" at bounding box center [548, 348] width 94 height 13
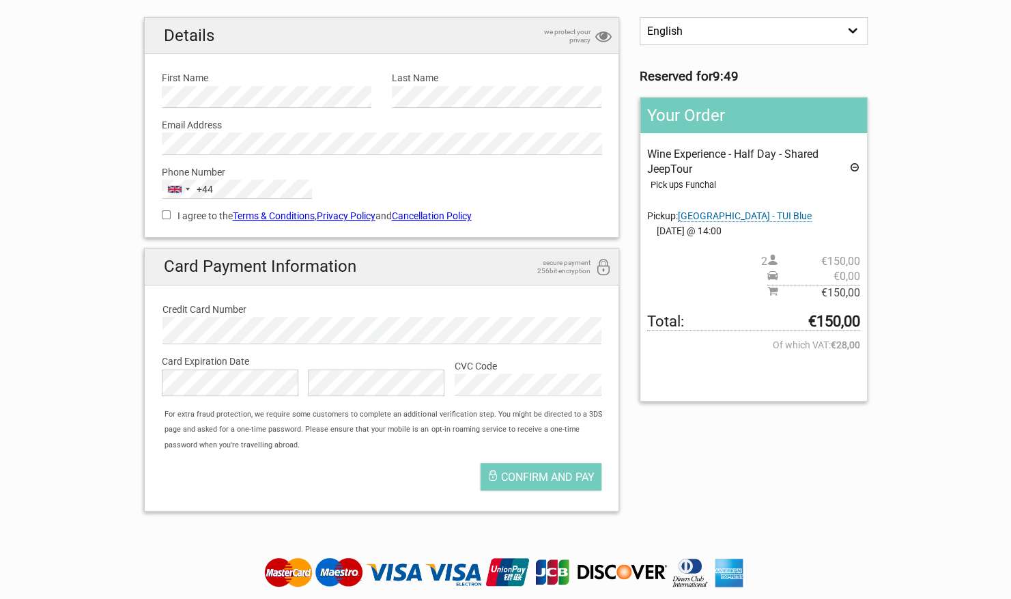
scroll to position [103, 0]
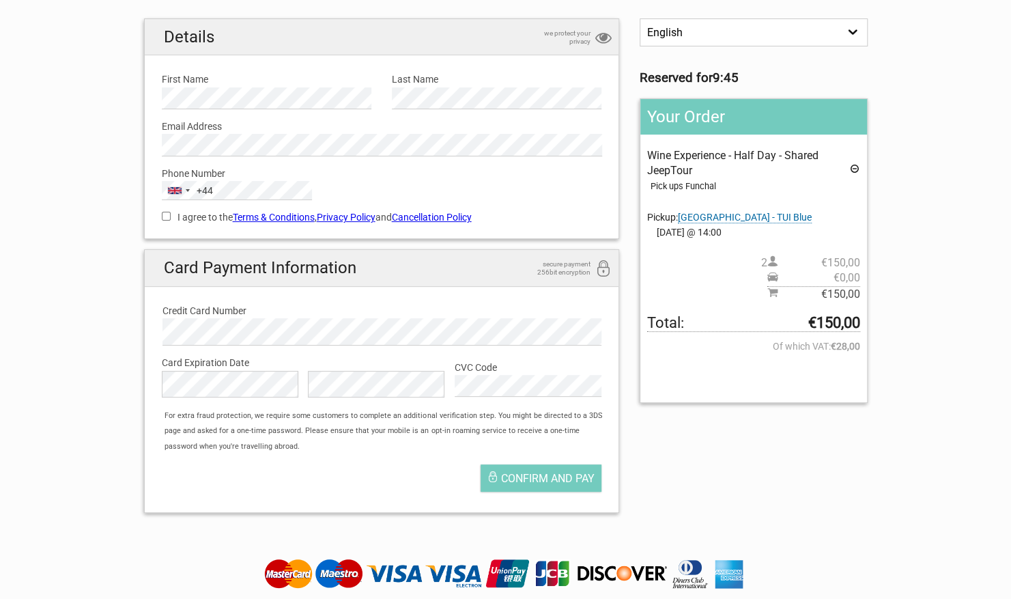
click at [168, 214] on input "I agree to the Terms & Conditions , Privacy Policy and Cancellation Policy" at bounding box center [166, 216] width 9 height 9
checkbox input "true"
click at [570, 479] on span "Confirm and pay" at bounding box center [548, 478] width 94 height 13
drag, startPoint x: 570, startPoint y: 479, endPoint x: 374, endPoint y: 484, distance: 195.4
click at [374, 484] on div "Confirming payment" at bounding box center [382, 482] width 461 height 48
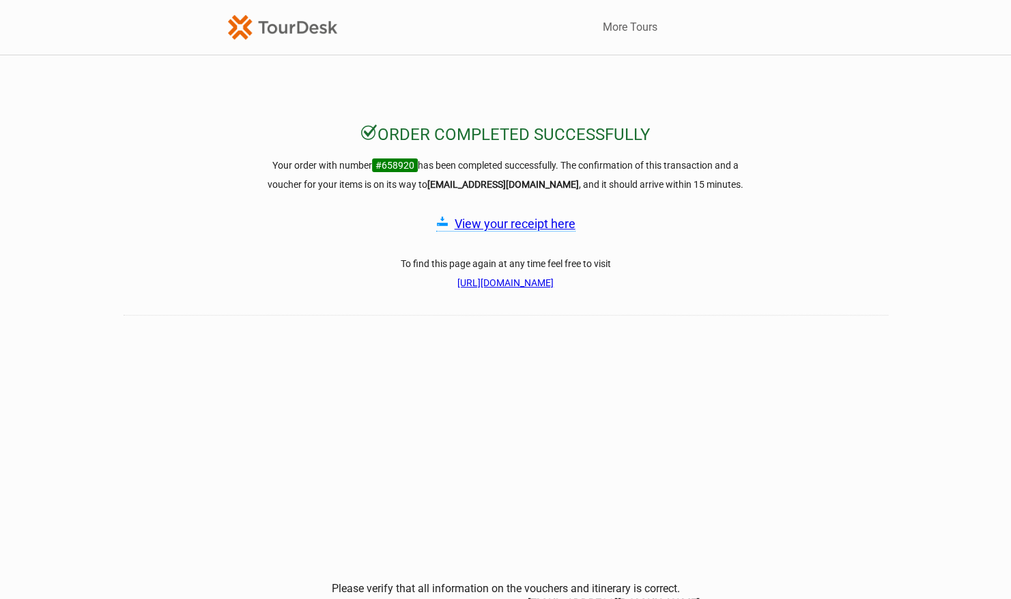
click at [470, 227] on link "View your receipt here" at bounding box center [515, 223] width 121 height 14
